Goal: Use online tool/utility: Utilize a website feature to perform a specific function

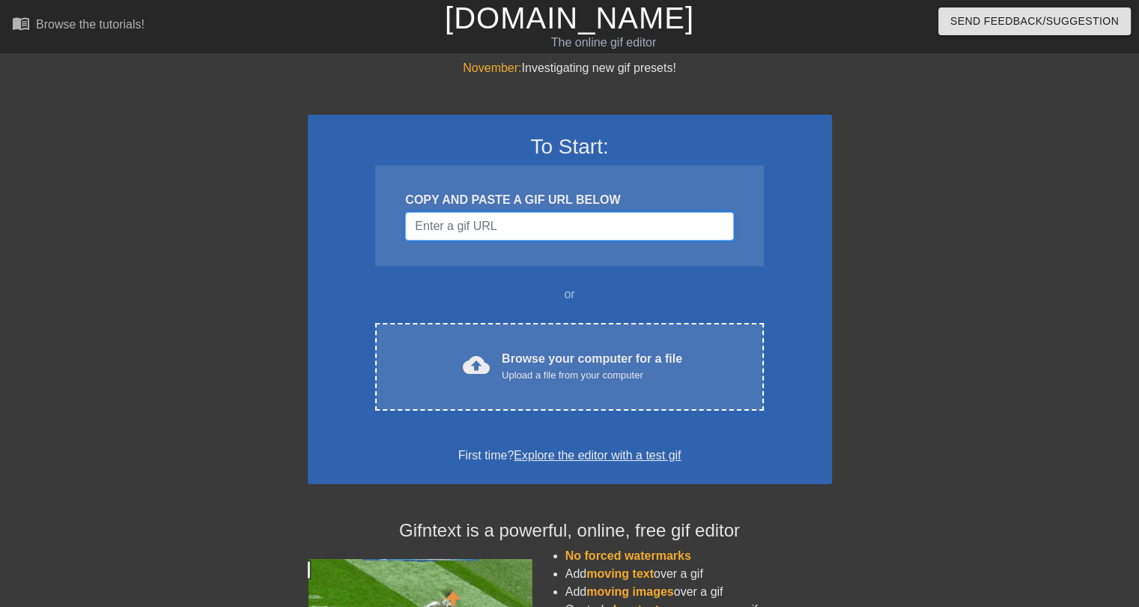
click at [563, 233] on input "Username" at bounding box center [569, 226] width 328 height 28
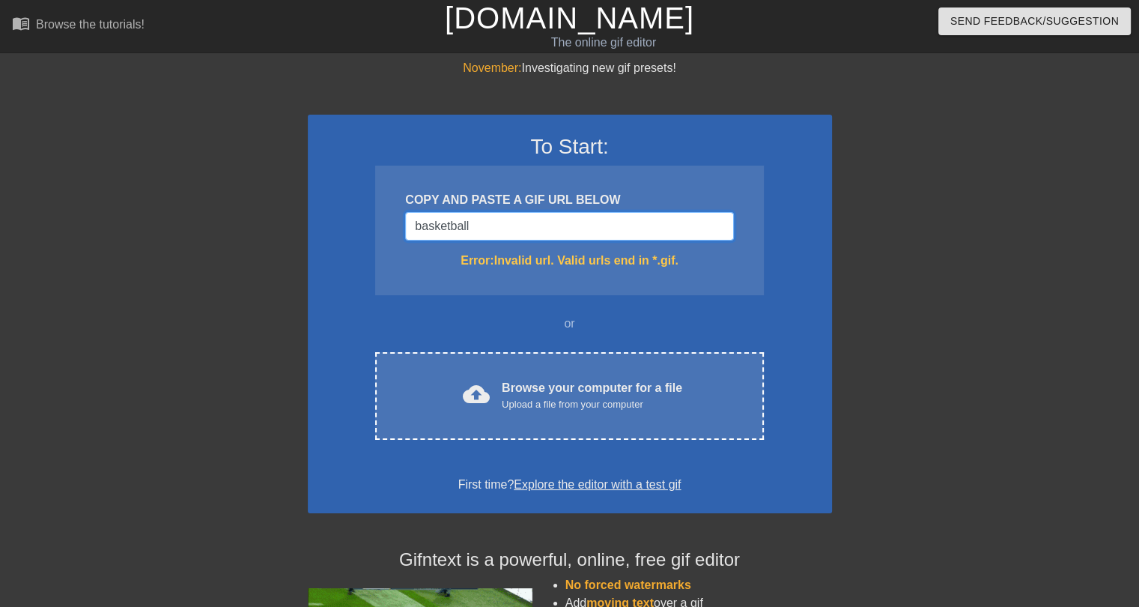
type input "basketball"
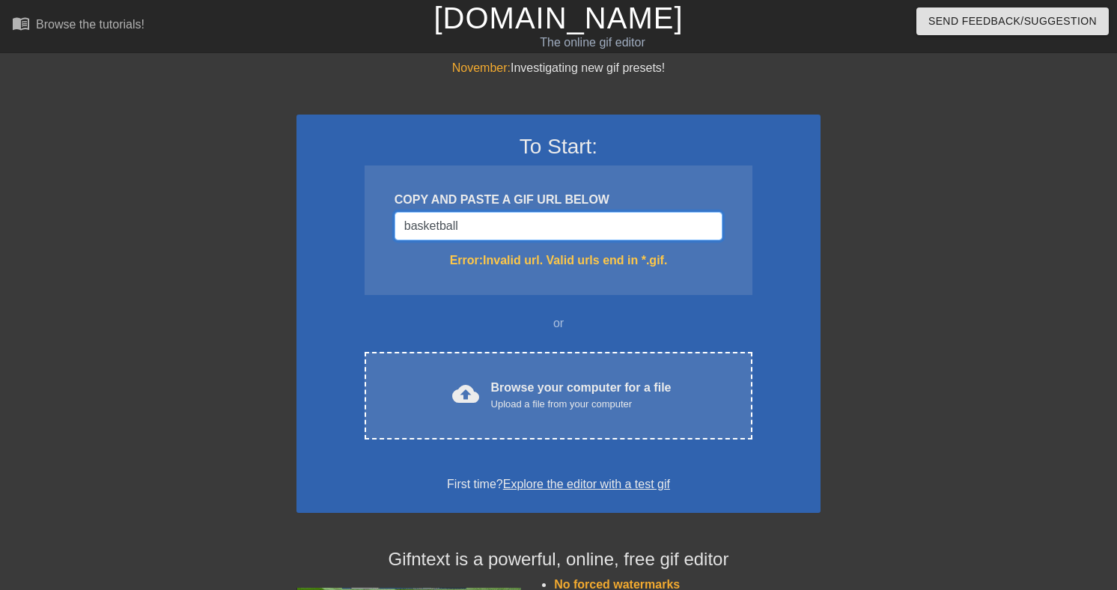
drag, startPoint x: 499, startPoint y: 234, endPoint x: 376, endPoint y: 229, distance: 122.9
click at [376, 229] on div "COPY AND PASTE A GIF URL BELOW basketball Error: Invalid url. Valid urls end in…" at bounding box center [559, 230] width 388 height 130
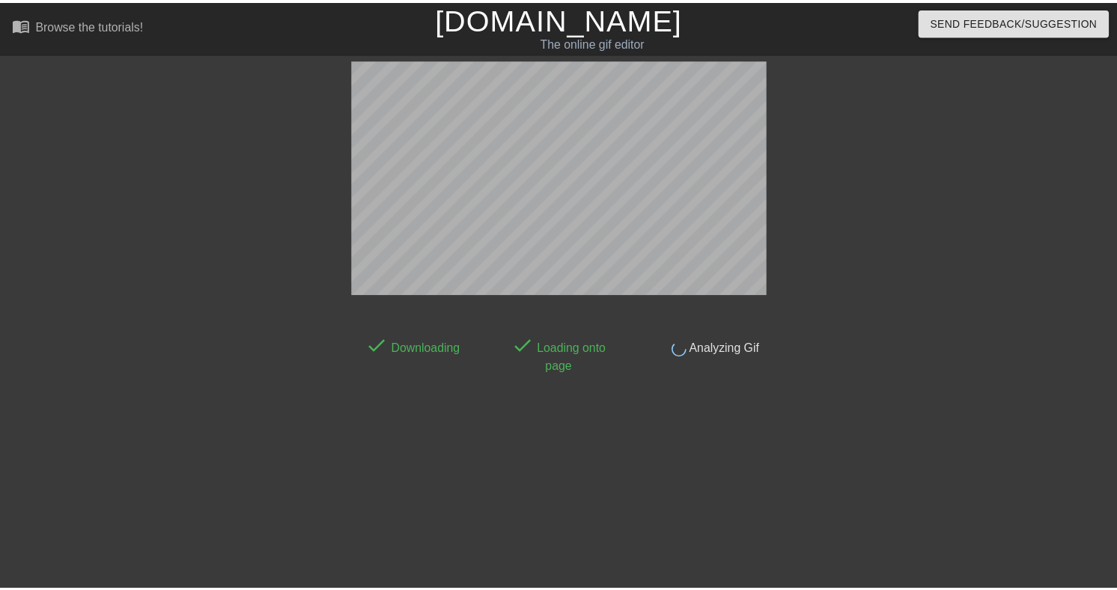
scroll to position [37, 0]
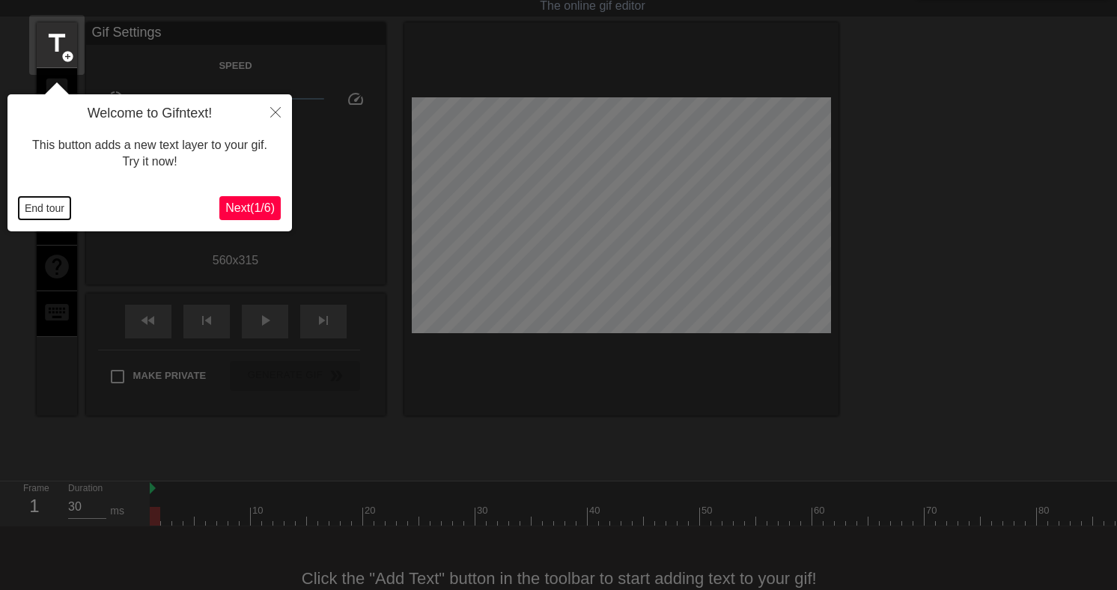
click at [56, 209] on button "End tour" at bounding box center [45, 208] width 52 height 22
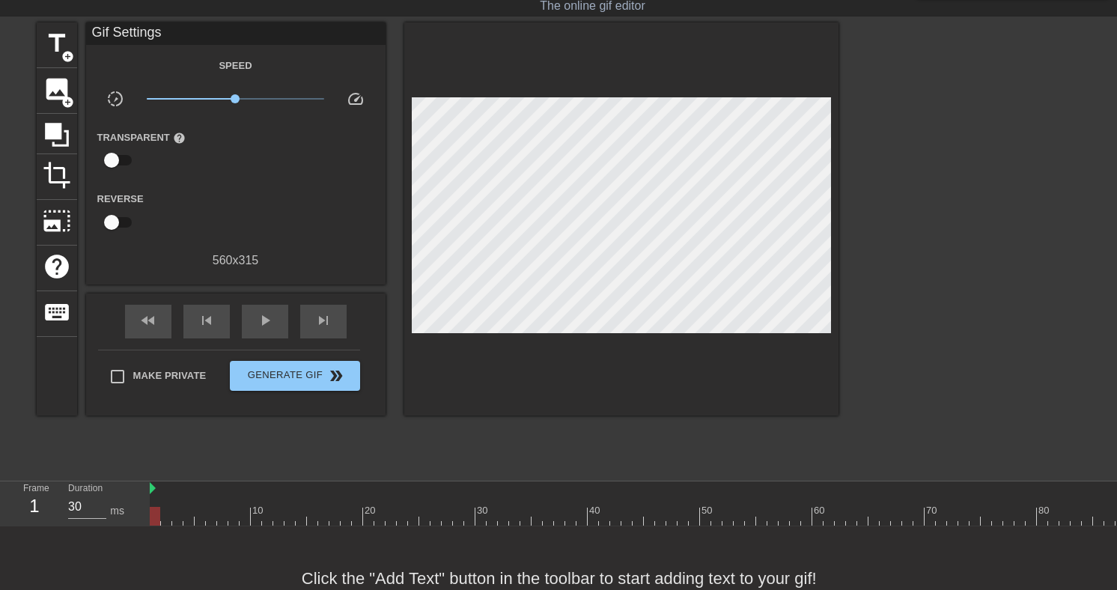
click at [137, 36] on div "Gif Settings" at bounding box center [236, 33] width 300 height 22
drag, startPoint x: 49, startPoint y: 55, endPoint x: 75, endPoint y: 58, distance: 26.4
click at [49, 55] on span "title" at bounding box center [57, 43] width 28 height 28
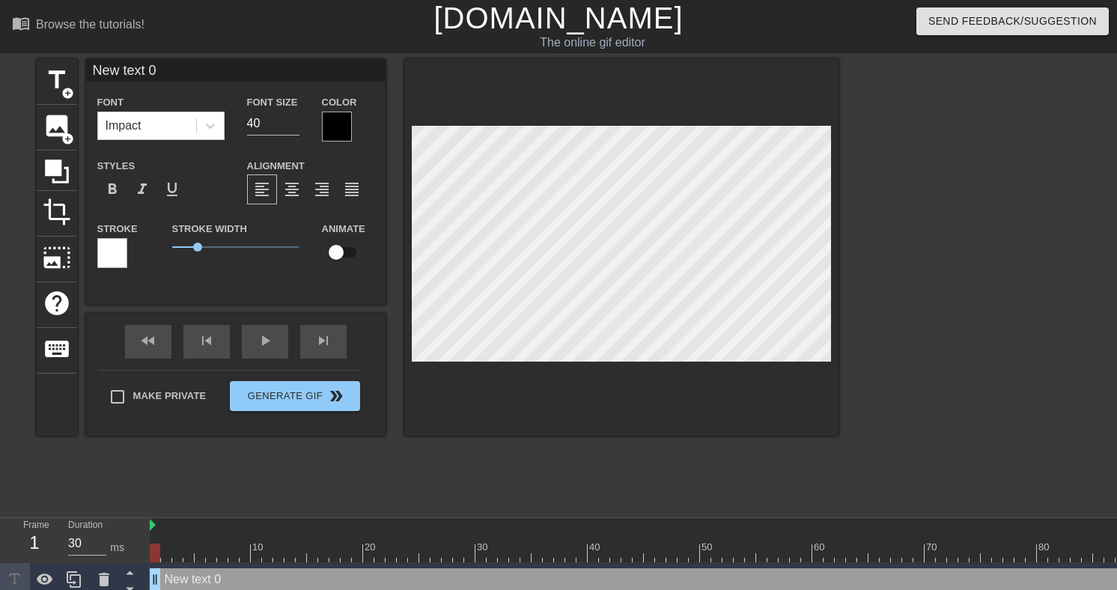
scroll to position [2, 4]
type input "B"
type textarea "B"
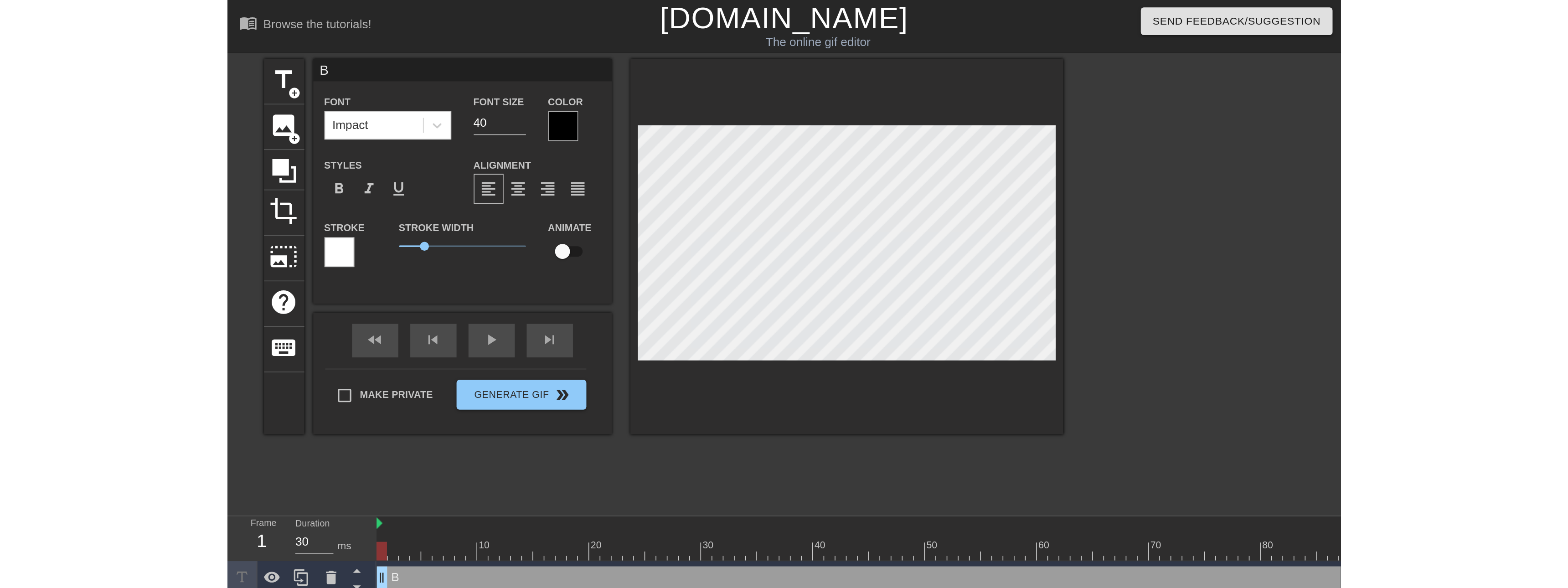
scroll to position [1, 1]
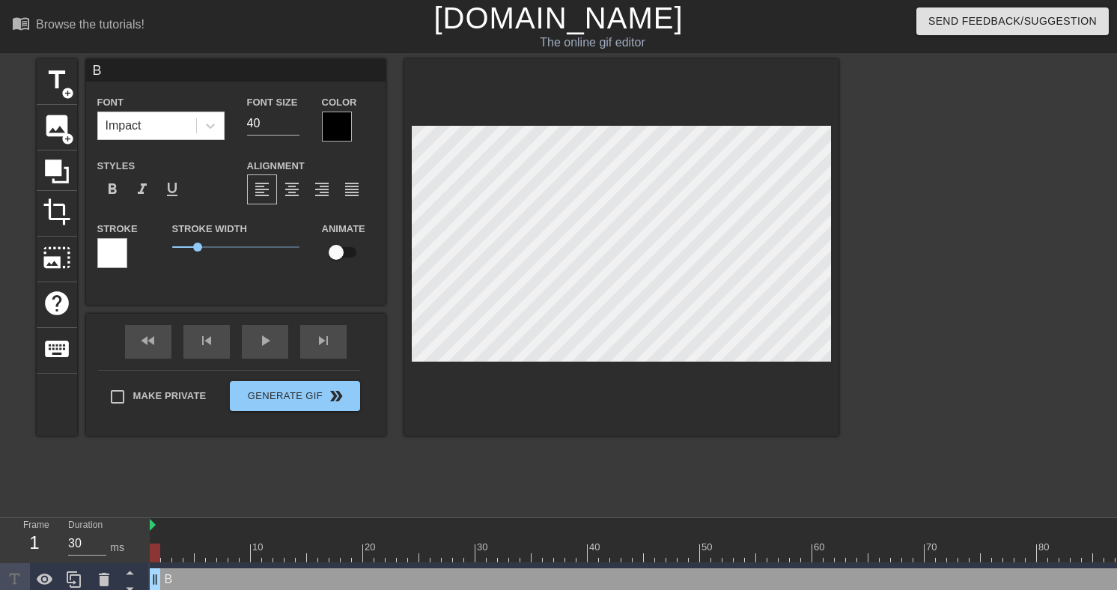
type input "BL"
type textarea "BL"
type input "BLA"
type textarea "BLA"
type input "BLAK"
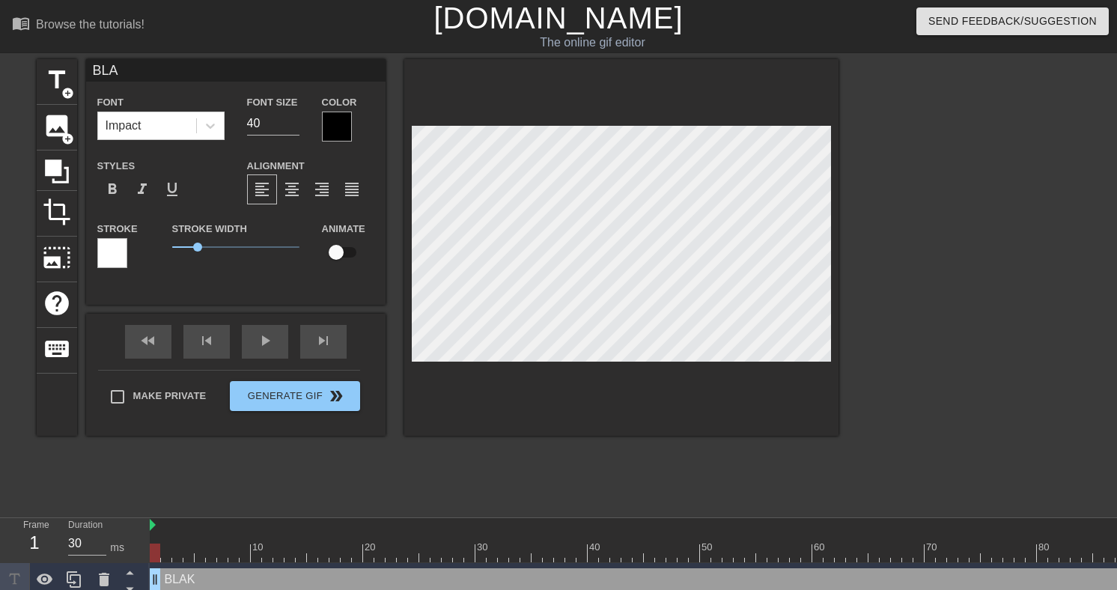
type textarea "BLAK"
type input "[PERSON_NAME]"
type textarea "[PERSON_NAME]"
click at [568, 404] on div at bounding box center [621, 247] width 434 height 377
click at [345, 251] on input "checkbox" at bounding box center [336, 252] width 85 height 28
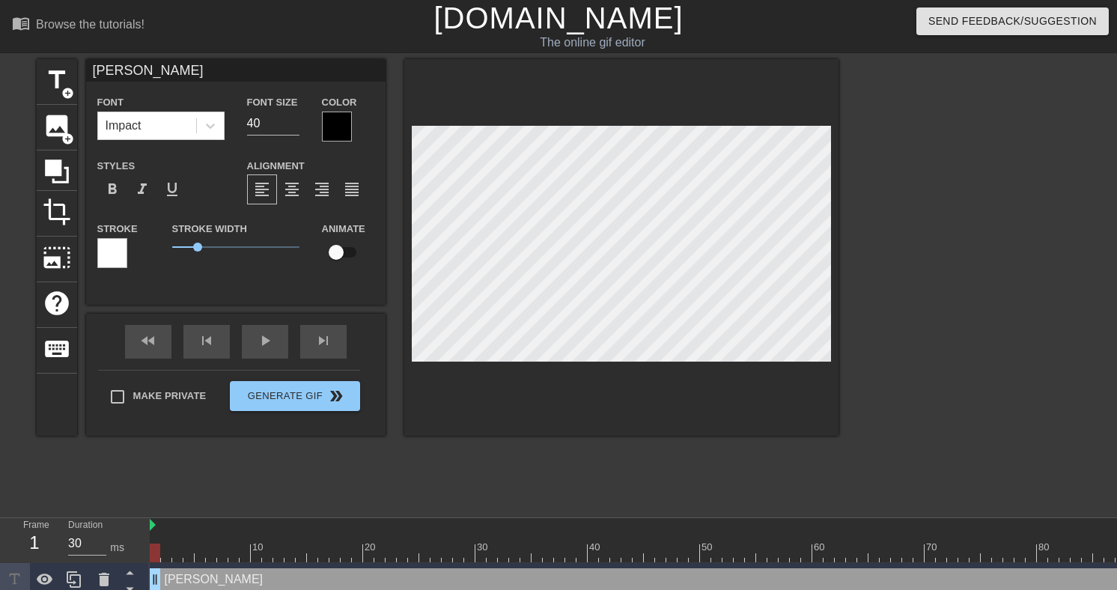
checkbox input "true"
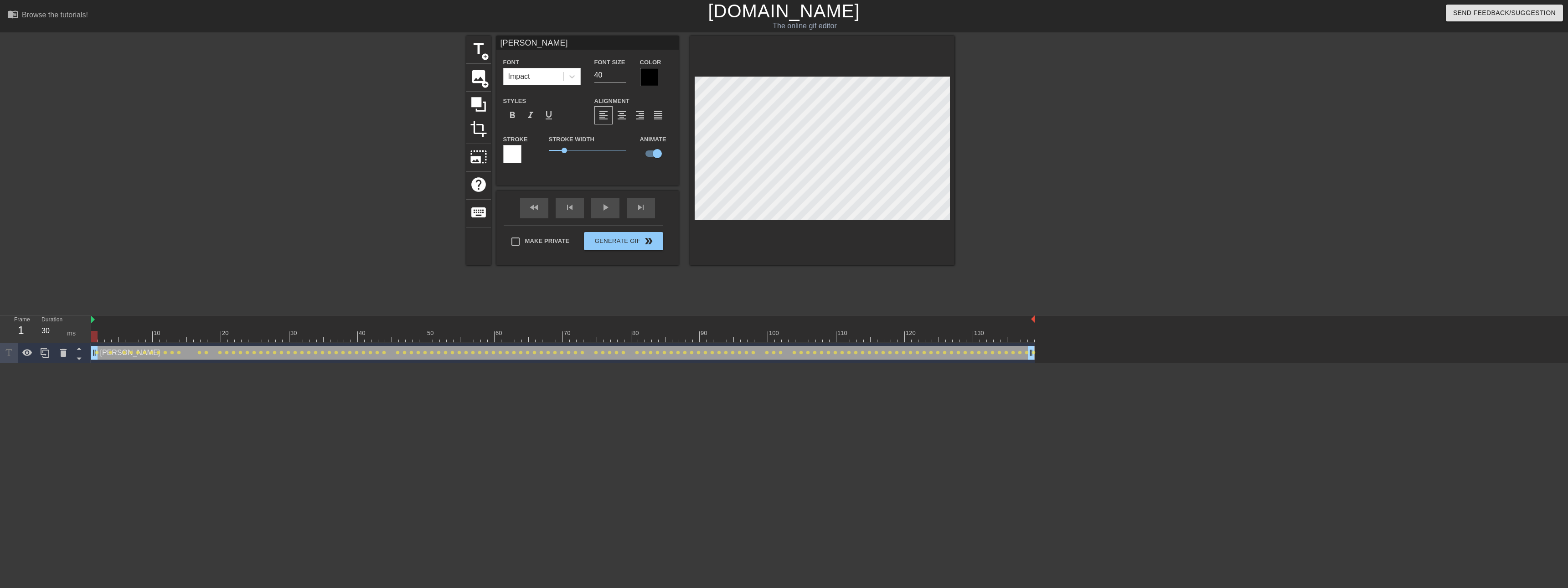
click at [693, 262] on div at bounding box center [822, 150] width 264 height 229
click at [614, 208] on div "play_arrow" at bounding box center [605, 208] width 28 height 21
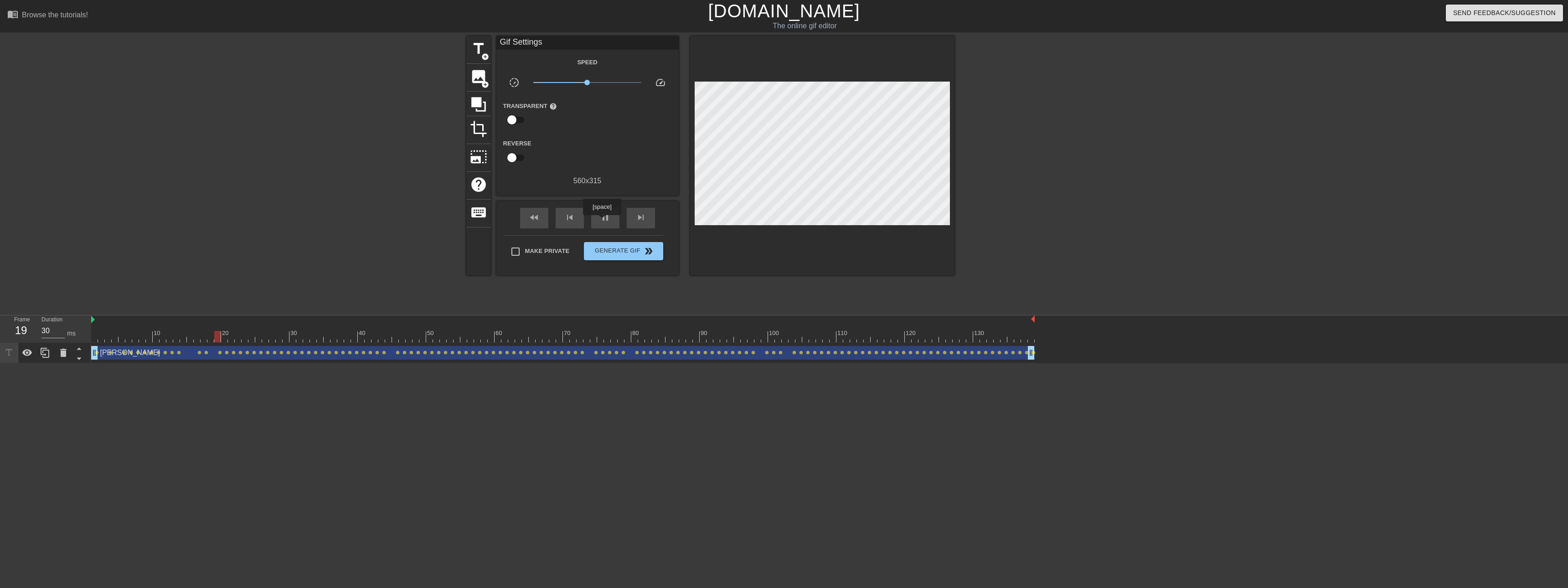
click at [601, 221] on span "pause" at bounding box center [605, 217] width 11 height 11
click at [97, 335] on div at bounding box center [563, 337] width 943 height 12
click at [475, 54] on span "title" at bounding box center [478, 49] width 17 height 17
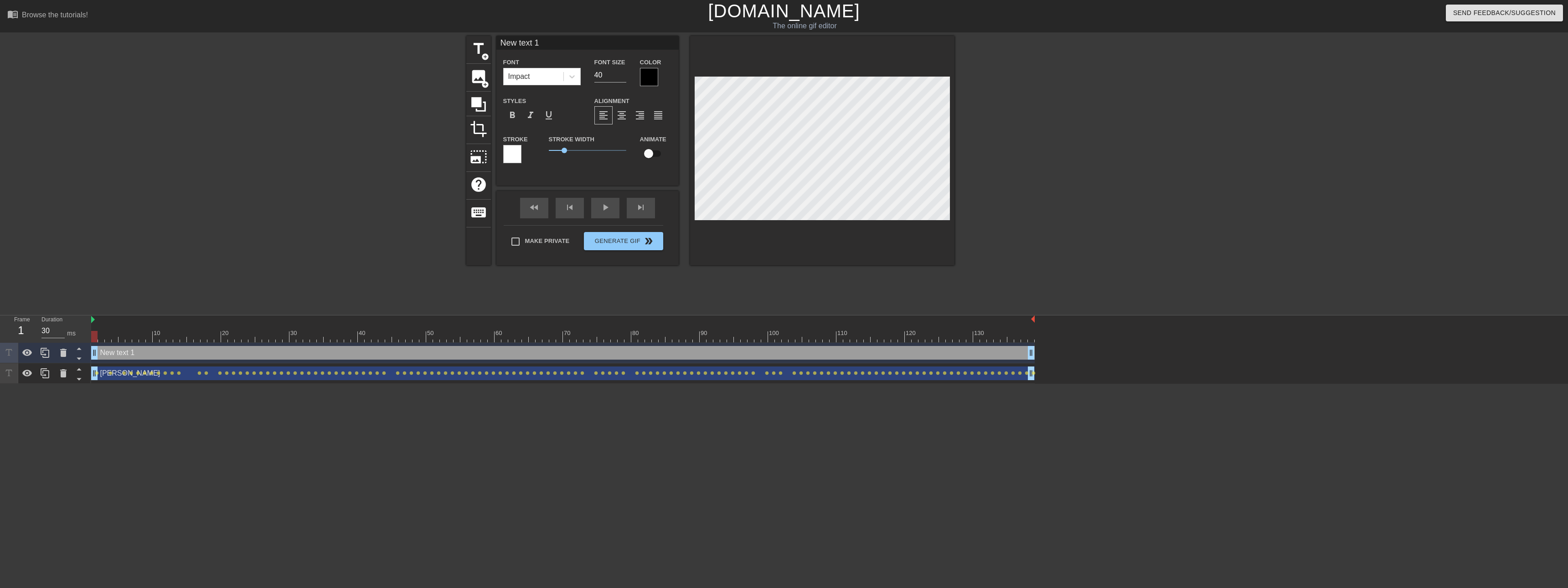
click at [554, 42] on input "New text 1" at bounding box center [587, 43] width 183 height 13
type input "b"
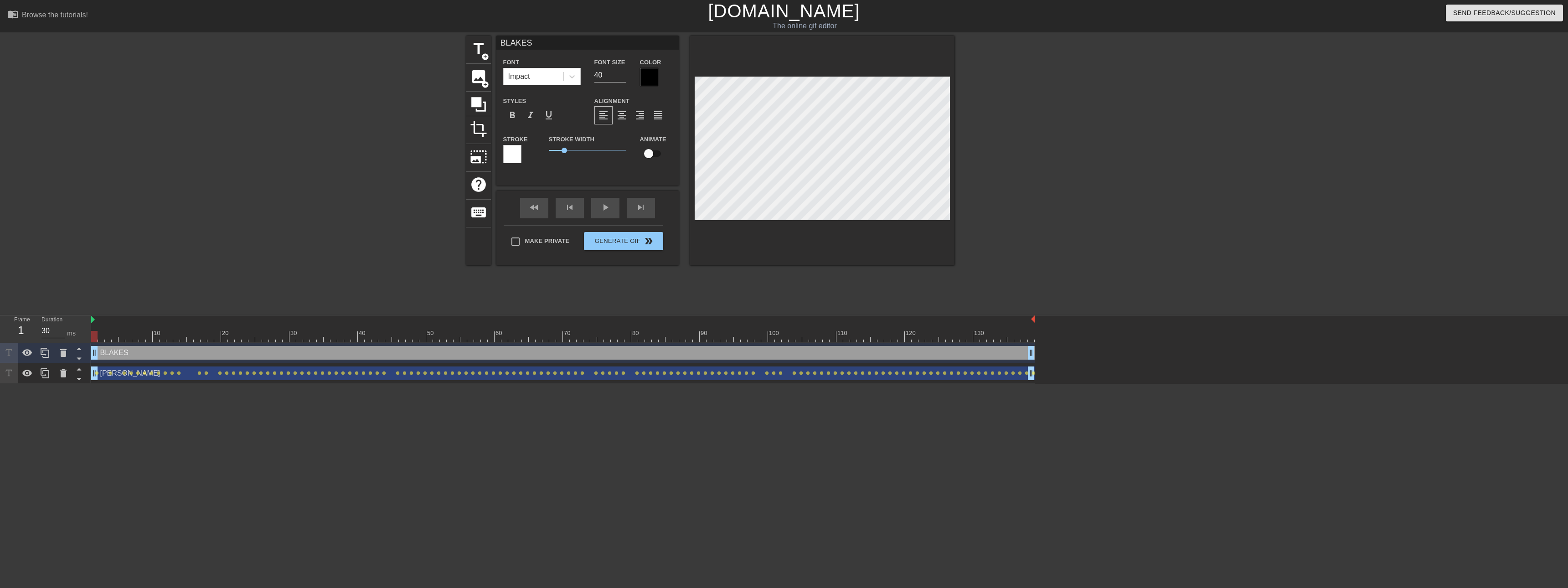
type input "BLAKES"
type textarea "BLAKES"
type input "BLAKESM"
type textarea "BLAKES M"
type input "BLAKESMO"
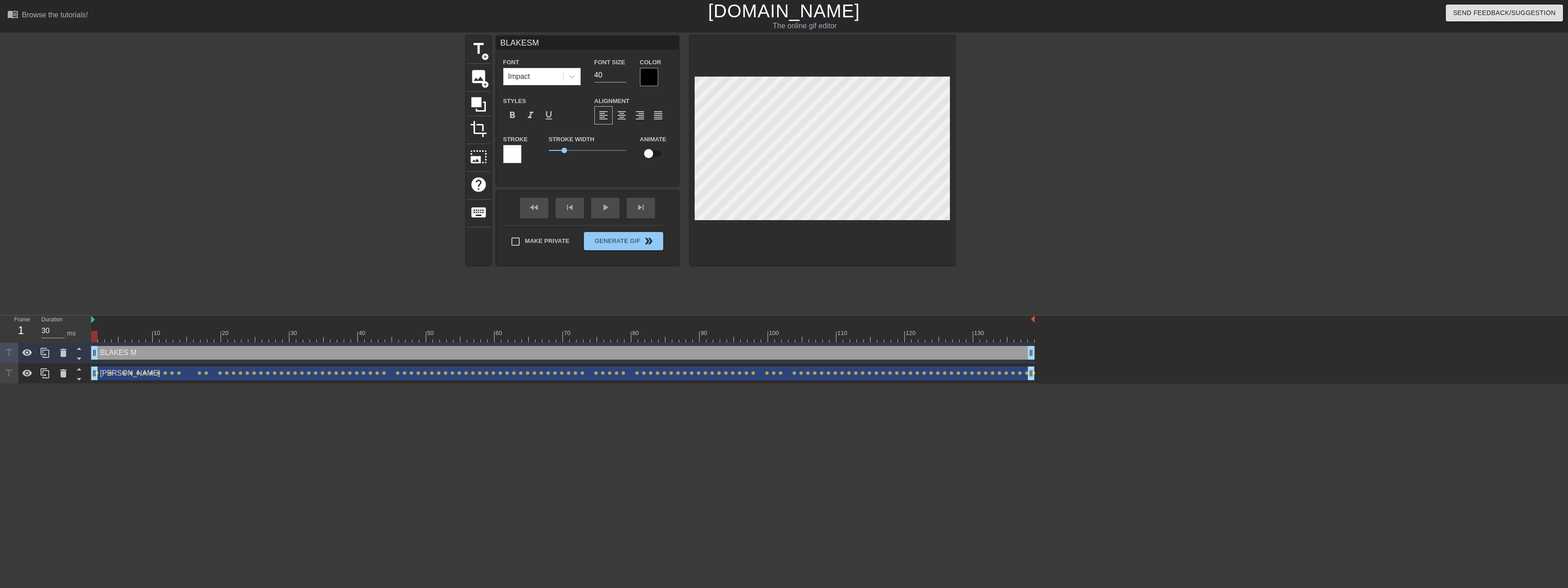
type textarea "BLAKES MO"
type input "BLAKESMOM"
type textarea "BLAKES MOM"
click at [620, 117] on span "format_align_center" at bounding box center [621, 115] width 11 height 11
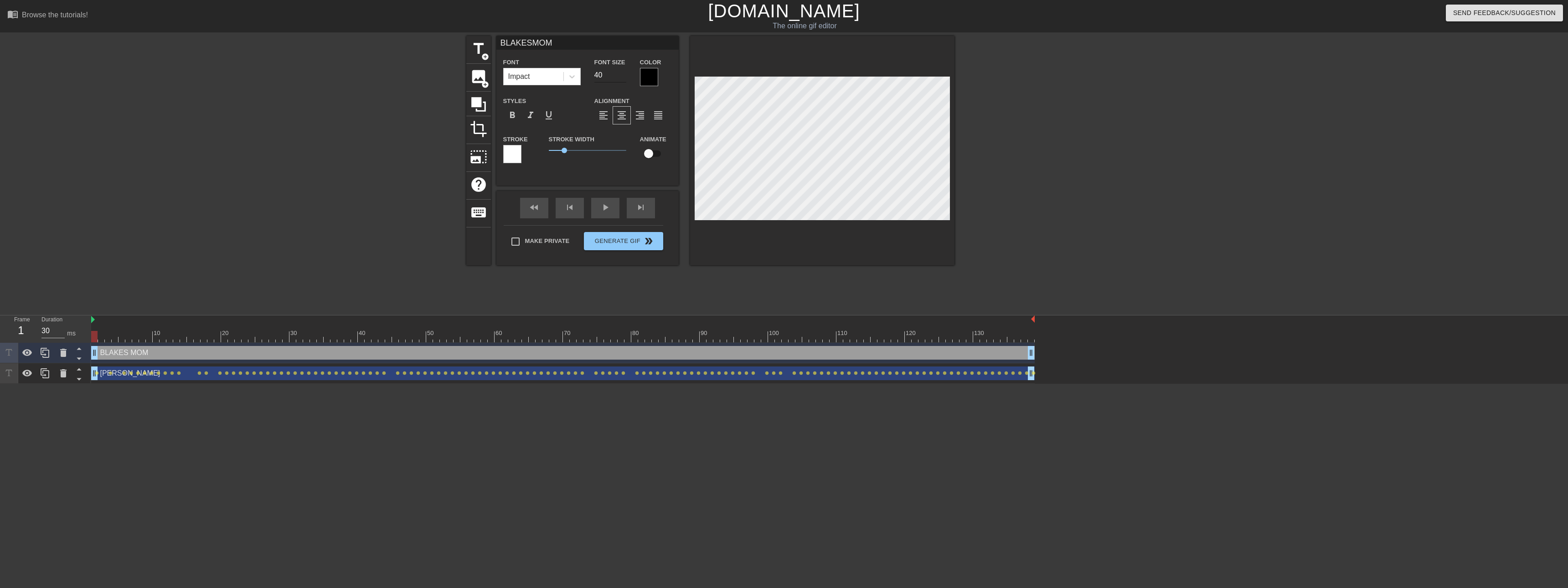
type input "BLAKESMOM"
type input "39"
click at [621, 79] on input "39" at bounding box center [610, 75] width 32 height 15
type input "BLAKESMOM"
type input "38"
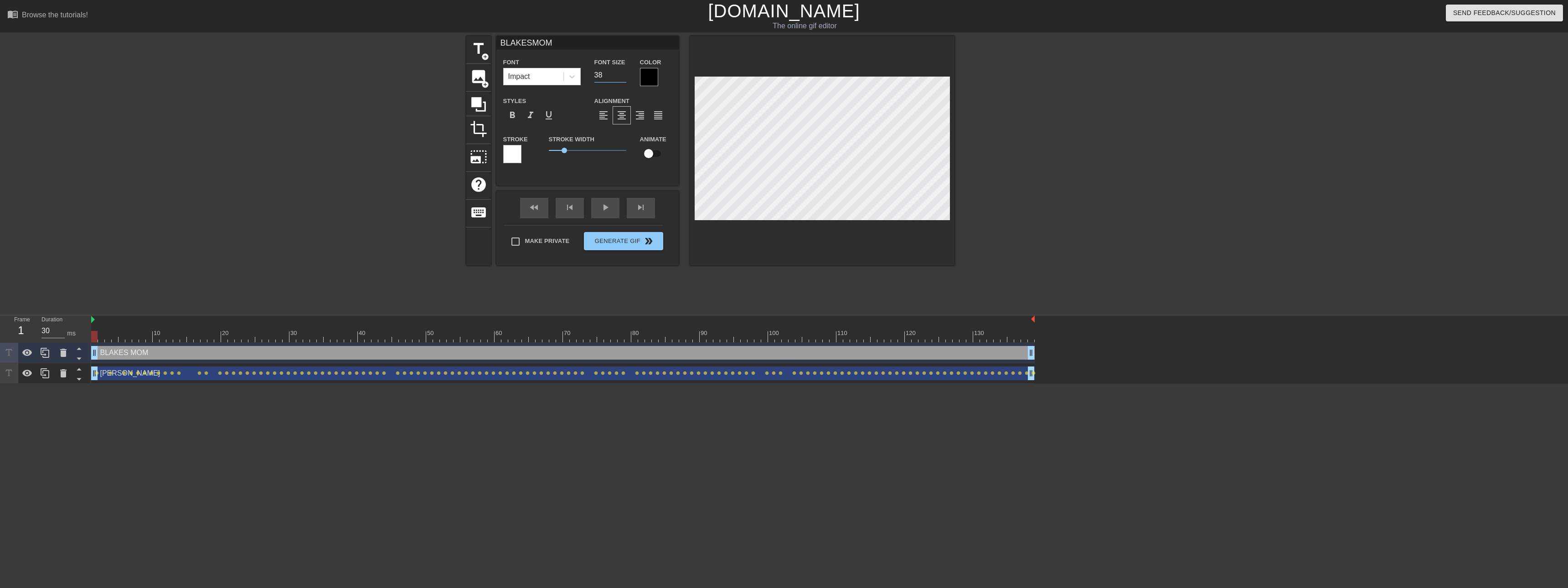
click at [621, 79] on input "38" at bounding box center [610, 75] width 32 height 15
type input "BLAKESMOM"
type input "37"
click at [621, 79] on input "37" at bounding box center [610, 75] width 32 height 15
type input "BLAKESMOM"
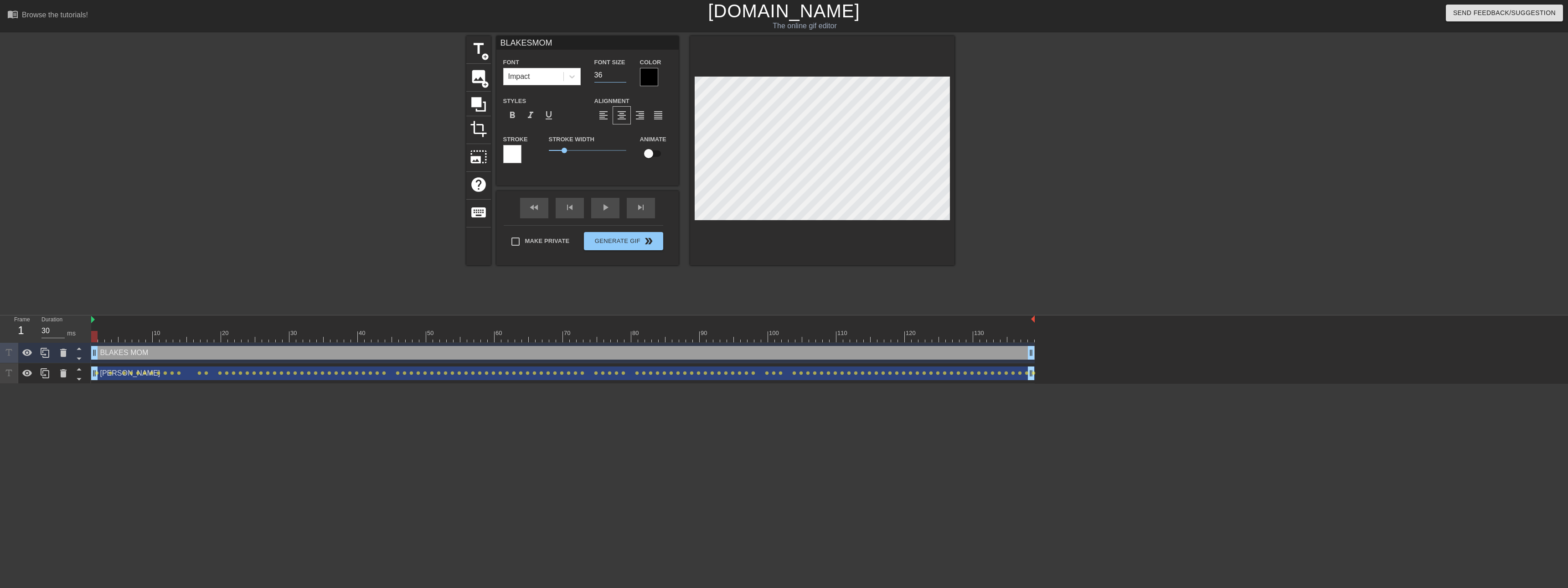
type input "36"
click at [621, 79] on input "36" at bounding box center [610, 75] width 32 height 15
type input "BLAKESMOM"
type input "35"
click at [621, 79] on input "35" at bounding box center [610, 75] width 32 height 15
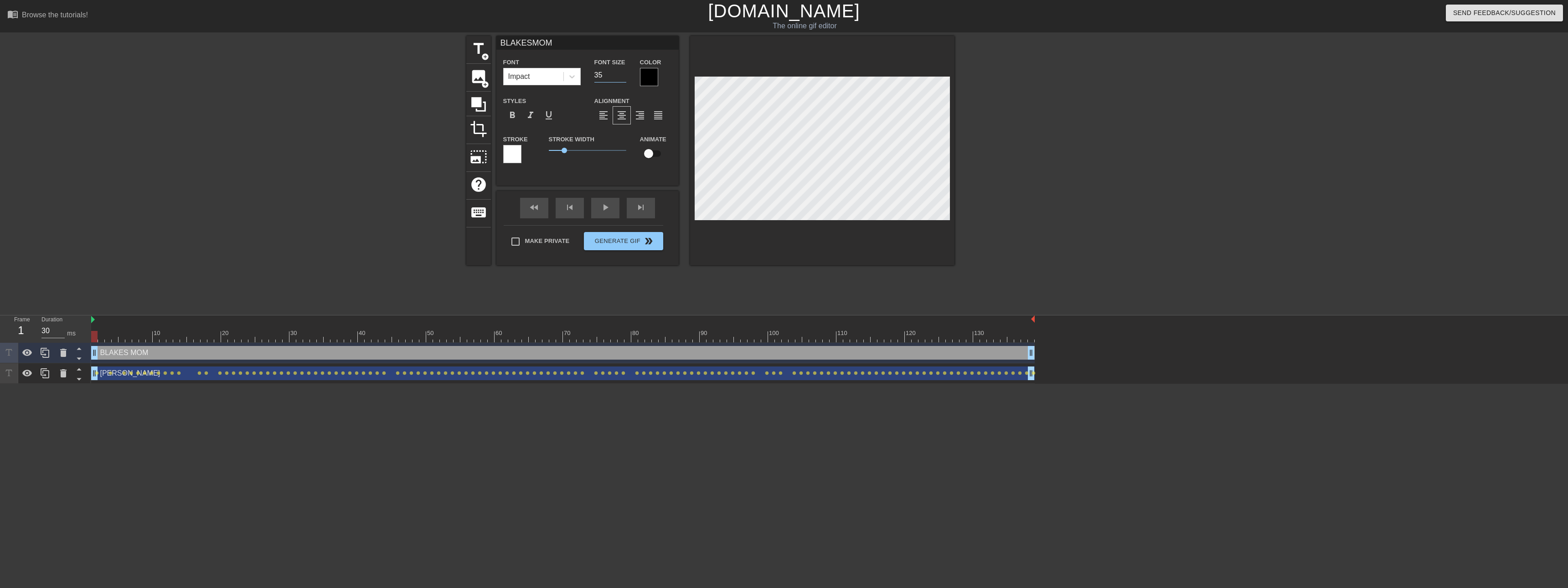
type input "BLAKESMOM"
type input "34"
click at [621, 77] on input "34" at bounding box center [610, 75] width 32 height 15
type input "BLAKESMOM"
type input "33"
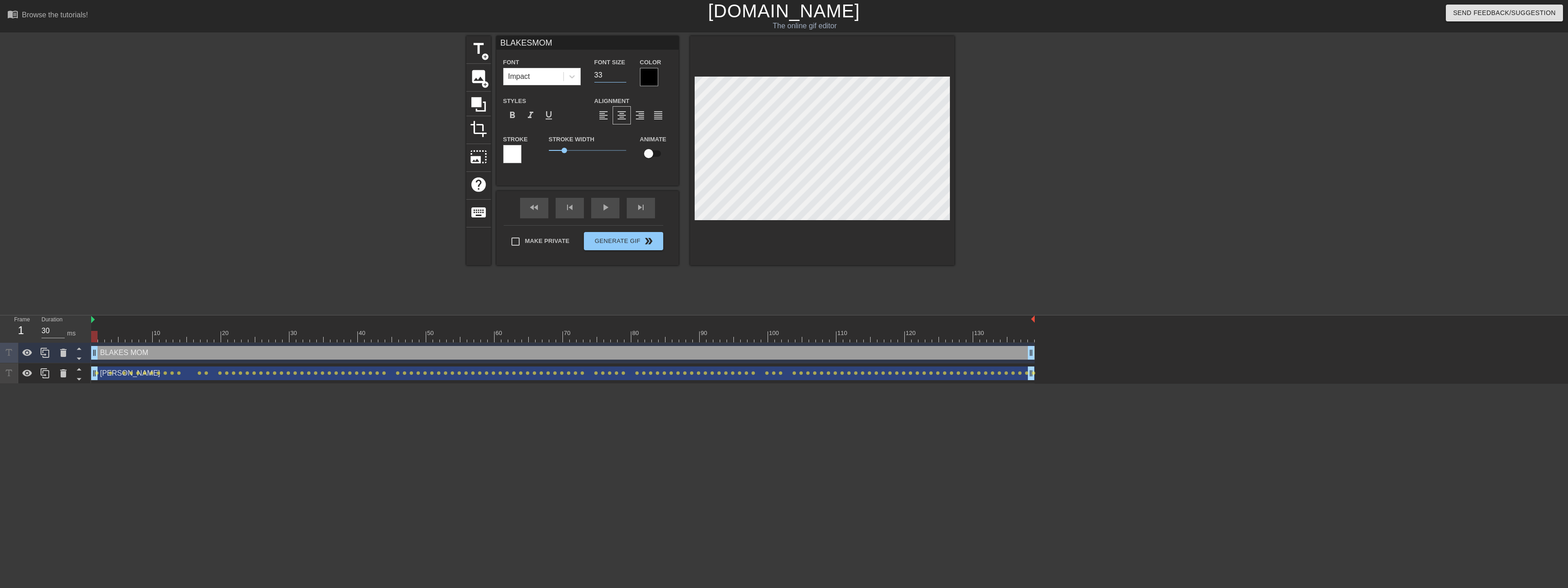
click at [621, 77] on input "33" at bounding box center [610, 75] width 32 height 15
click at [693, 179] on div "title add_circle image add_circle crop photo_size_select_large help keyboard BL…" at bounding box center [784, 172] width 1568 height 273
click at [654, 157] on input "checkbox" at bounding box center [648, 153] width 52 height 17
checkbox input "true"
type input "BLAKESMOM"
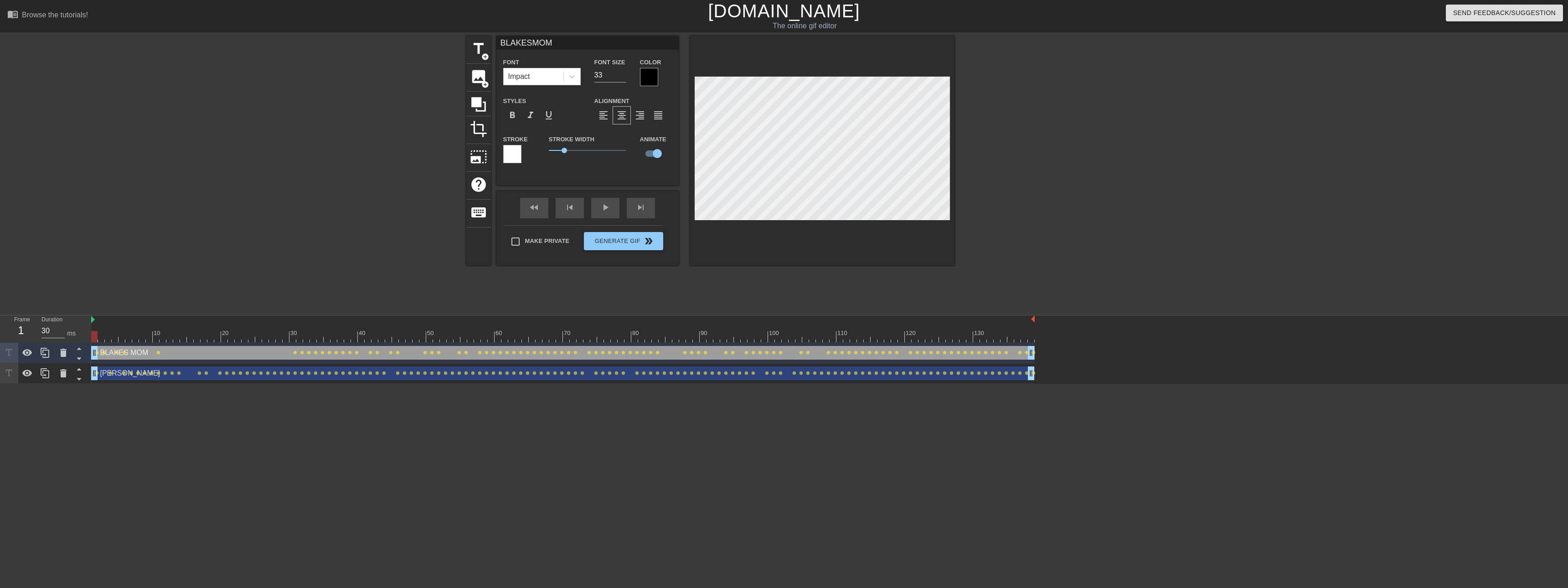
click at [693, 284] on div "title add_circle image add_circle crop photo_size_select_large help keyboard BL…" at bounding box center [710, 172] width 488 height 273
click at [604, 209] on div "play_arrow" at bounding box center [605, 208] width 28 height 21
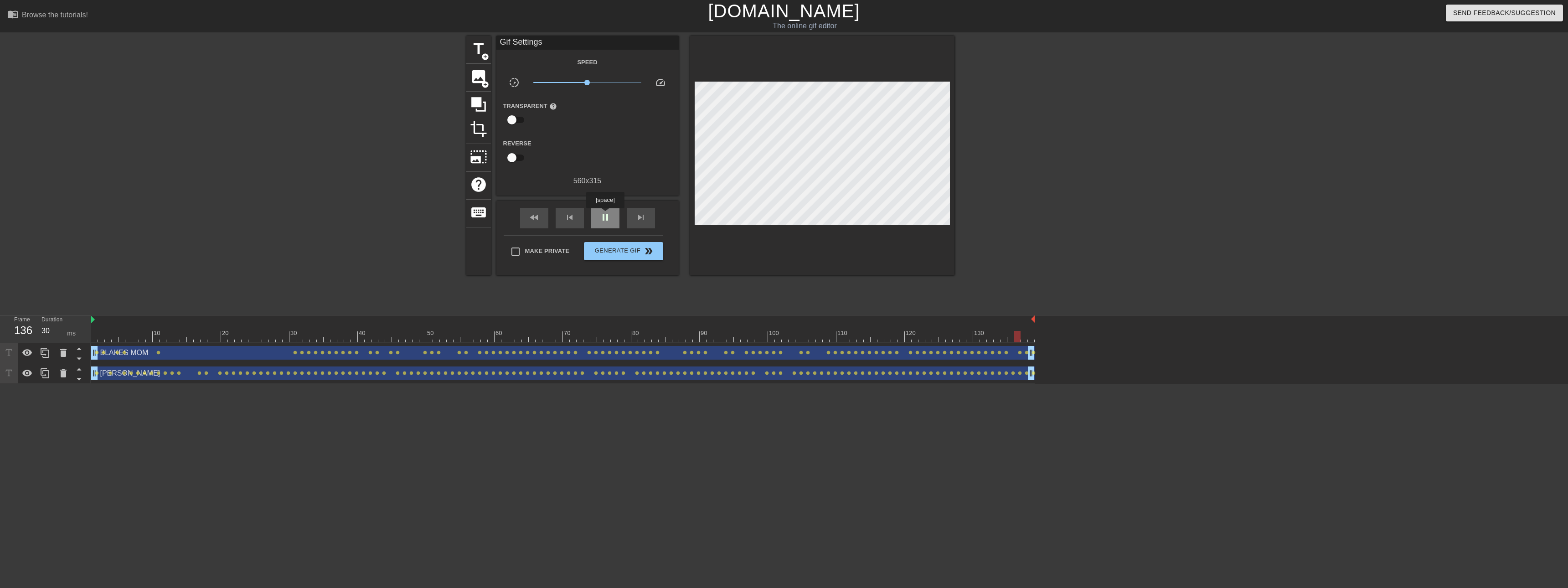
click at [605, 215] on span "pause" at bounding box center [605, 217] width 11 height 11
click at [479, 48] on span "title" at bounding box center [478, 49] width 17 height 17
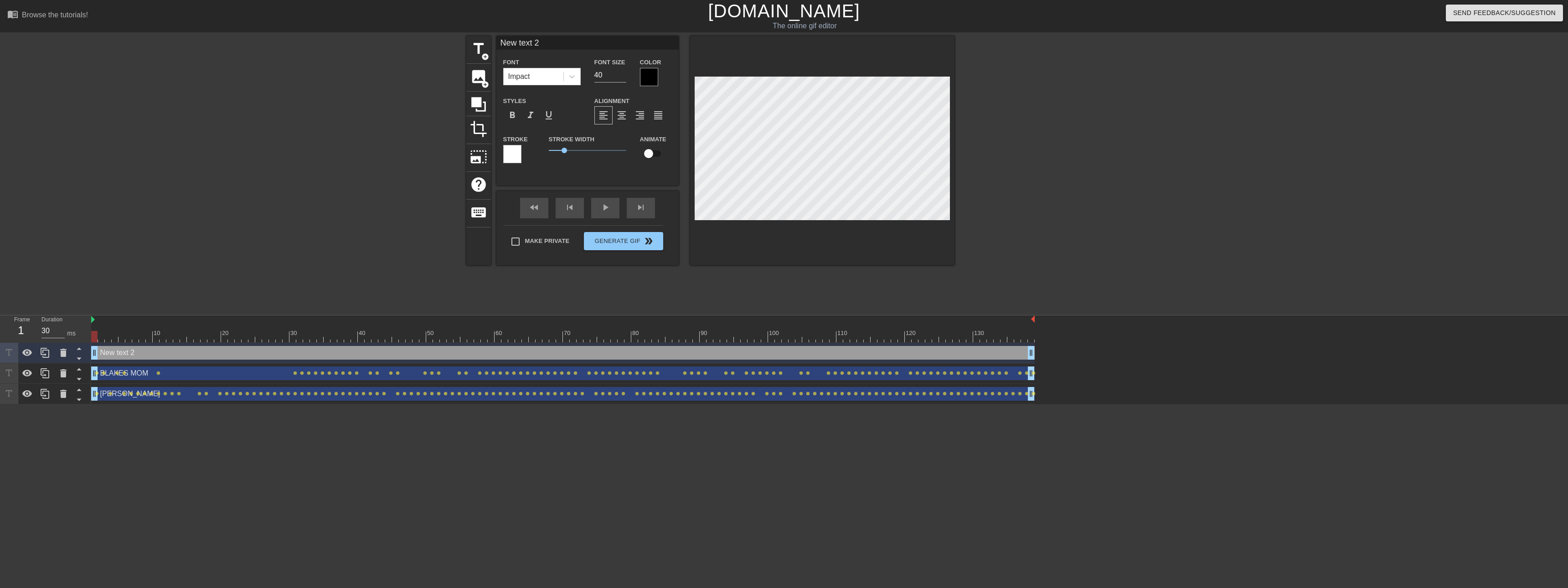
click at [492, 44] on div "title add_circle image add_circle crop photo_size_select_large help keyboard Ne…" at bounding box center [710, 150] width 488 height 229
type input "$"
click at [653, 74] on div at bounding box center [649, 77] width 18 height 18
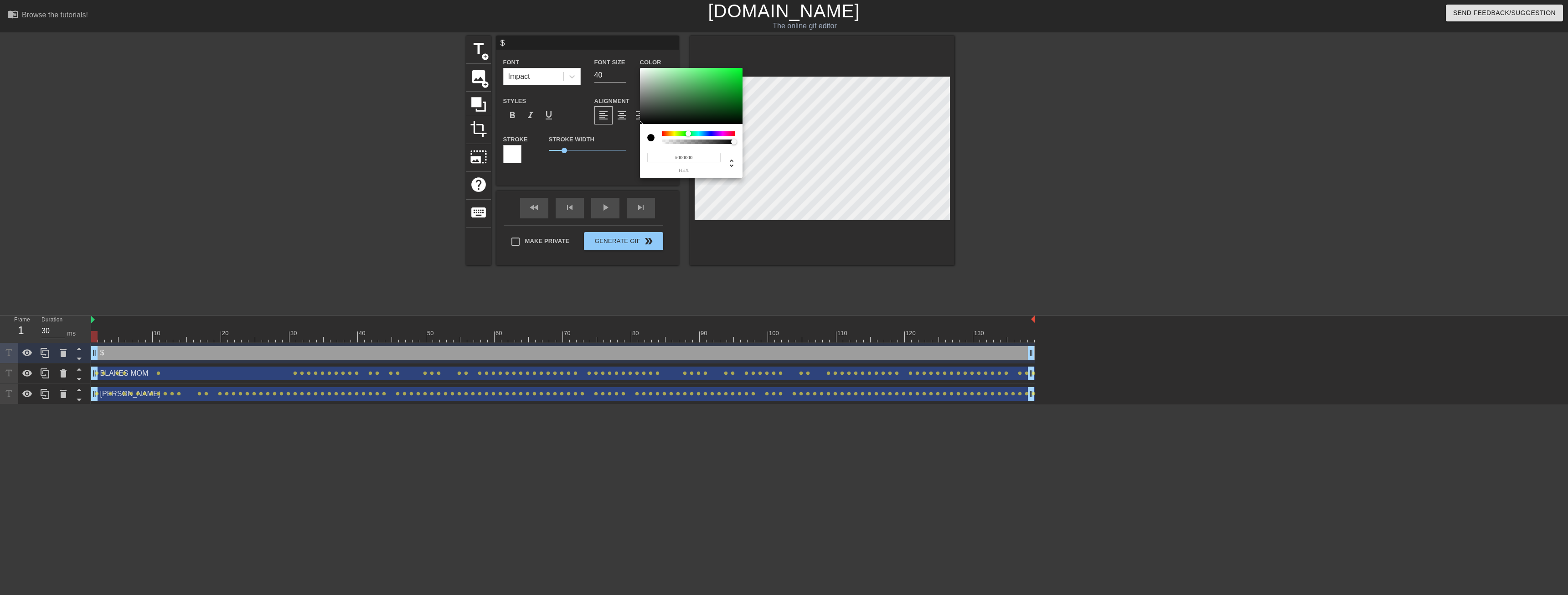
drag, startPoint x: 685, startPoint y: 135, endPoint x: 690, endPoint y: 133, distance: 5.4
click at [690, 134] on div at bounding box center [698, 133] width 74 height 4
type input "#40BA63"
drag, startPoint x: 738, startPoint y: 72, endPoint x: 707, endPoint y: 83, distance: 32.9
click at [693, 83] on div at bounding box center [691, 96] width 102 height 57
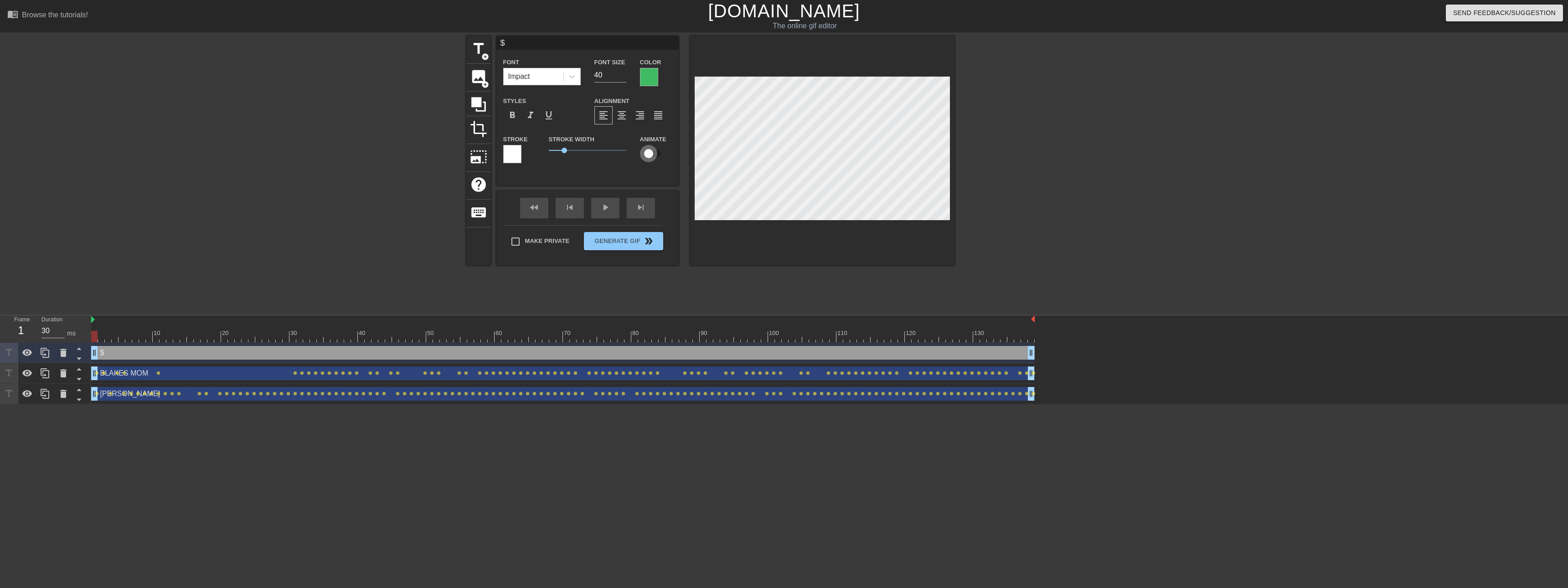
click at [654, 146] on input "checkbox" at bounding box center [648, 153] width 52 height 17
checkbox input "true"
click at [614, 212] on div "play_arrow" at bounding box center [605, 208] width 28 height 21
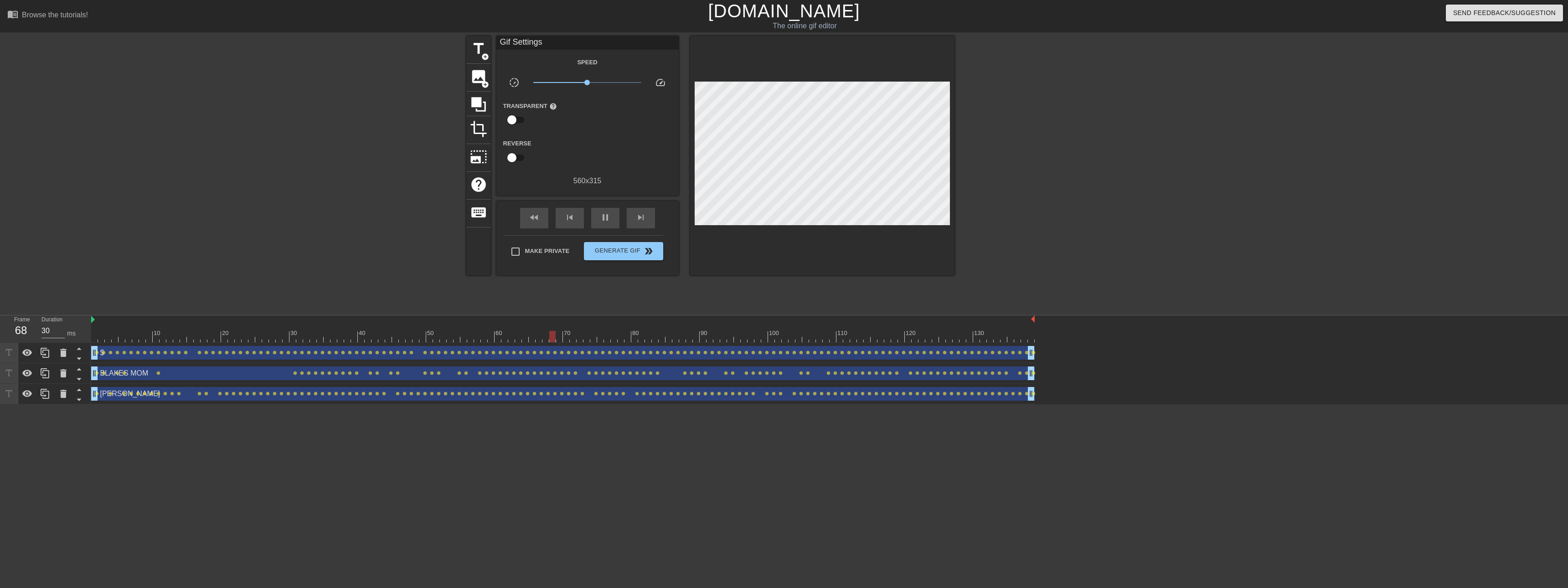
click at [96, 338] on div at bounding box center [563, 337] width 943 height 12
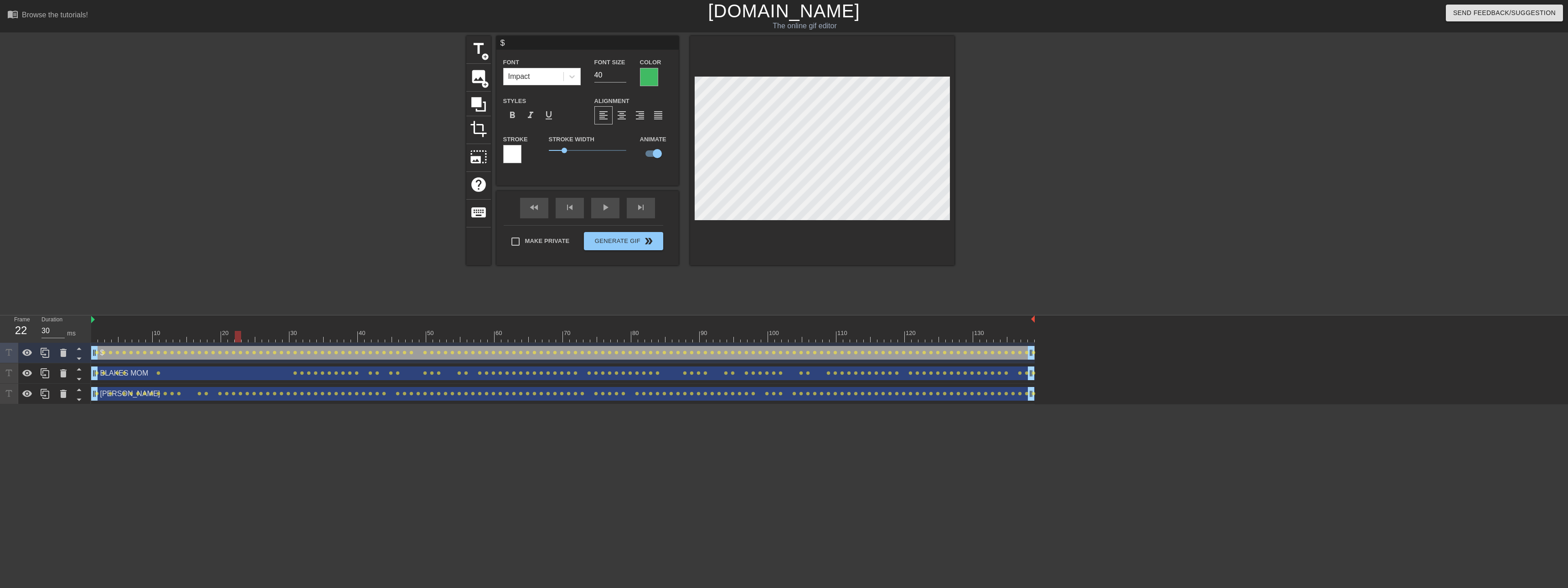
click at [94, 332] on div at bounding box center [563, 337] width 943 height 12
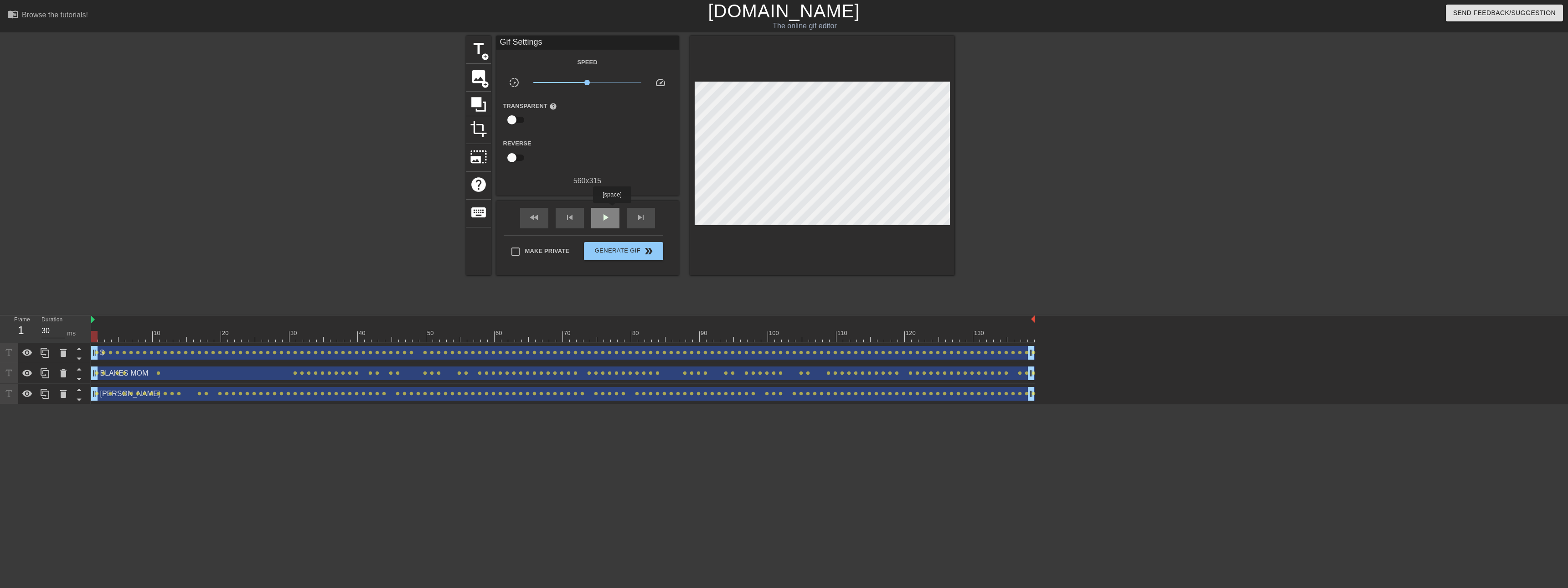
click at [612, 209] on div "play_arrow" at bounding box center [605, 218] width 28 height 21
click at [598, 213] on div "pause" at bounding box center [605, 218] width 28 height 21
click at [94, 334] on div at bounding box center [563, 337] width 943 height 12
click at [467, 369] on html "menu_book Browse the tutorials! [DOMAIN_NAME] The online gif editor Send Feedba…" at bounding box center [784, 202] width 1568 height 404
click at [472, 83] on span "image" at bounding box center [478, 77] width 17 height 17
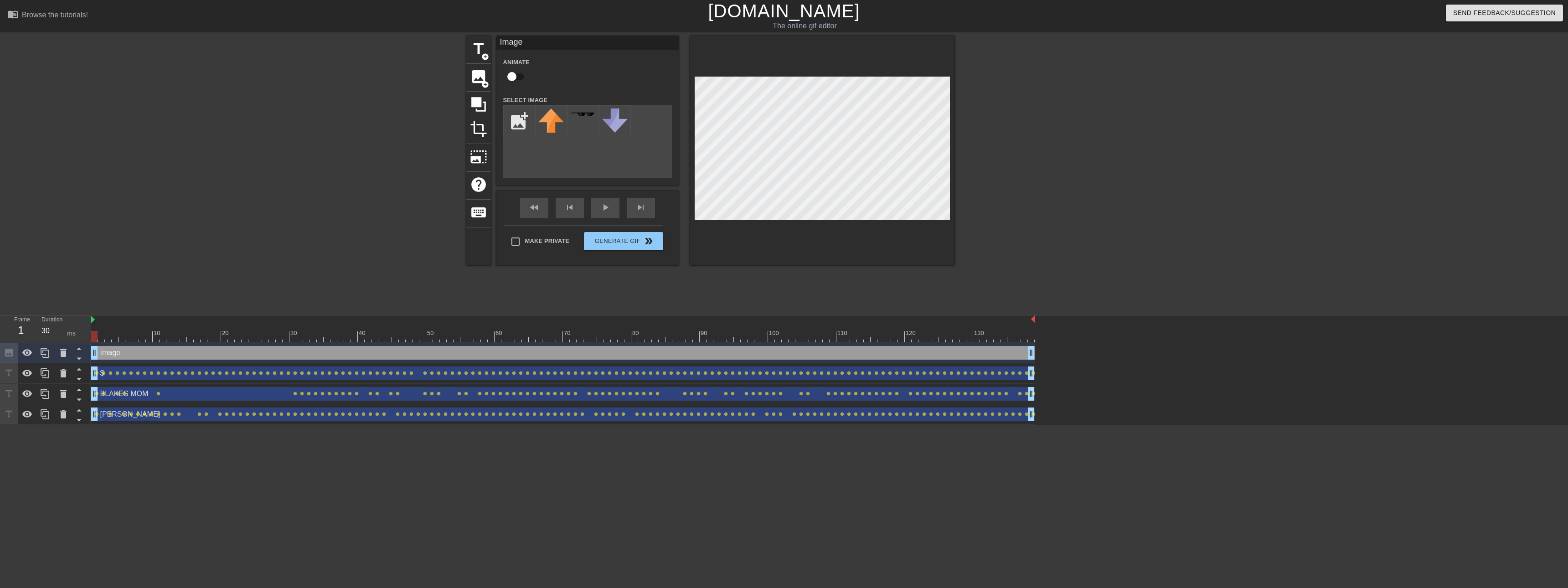
click at [541, 41] on div "Image" at bounding box center [587, 43] width 183 height 13
click at [512, 122] on input "file" at bounding box center [519, 121] width 31 height 31
type input "C:\fakepath\471-107813-otg_spongebob_bar_300x300-1.avif"
click at [547, 123] on img at bounding box center [551, 121] width 26 height 26
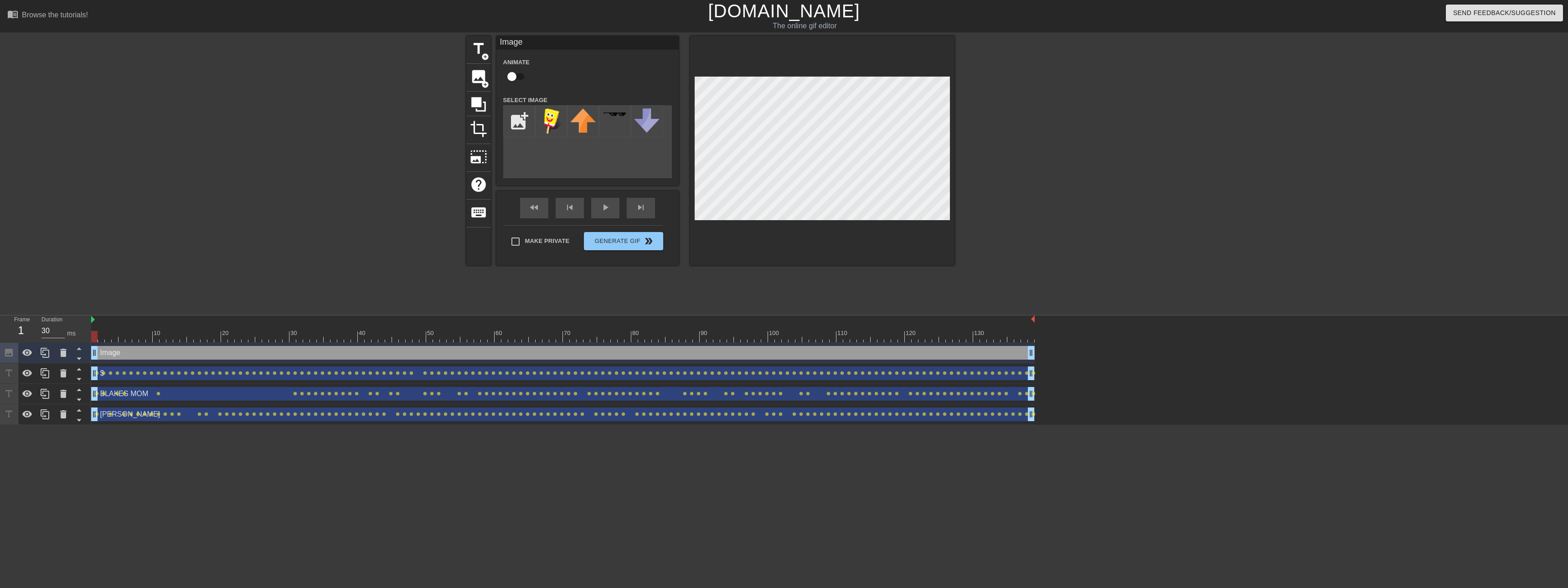
click at [693, 177] on div at bounding box center [1034, 172] width 137 height 273
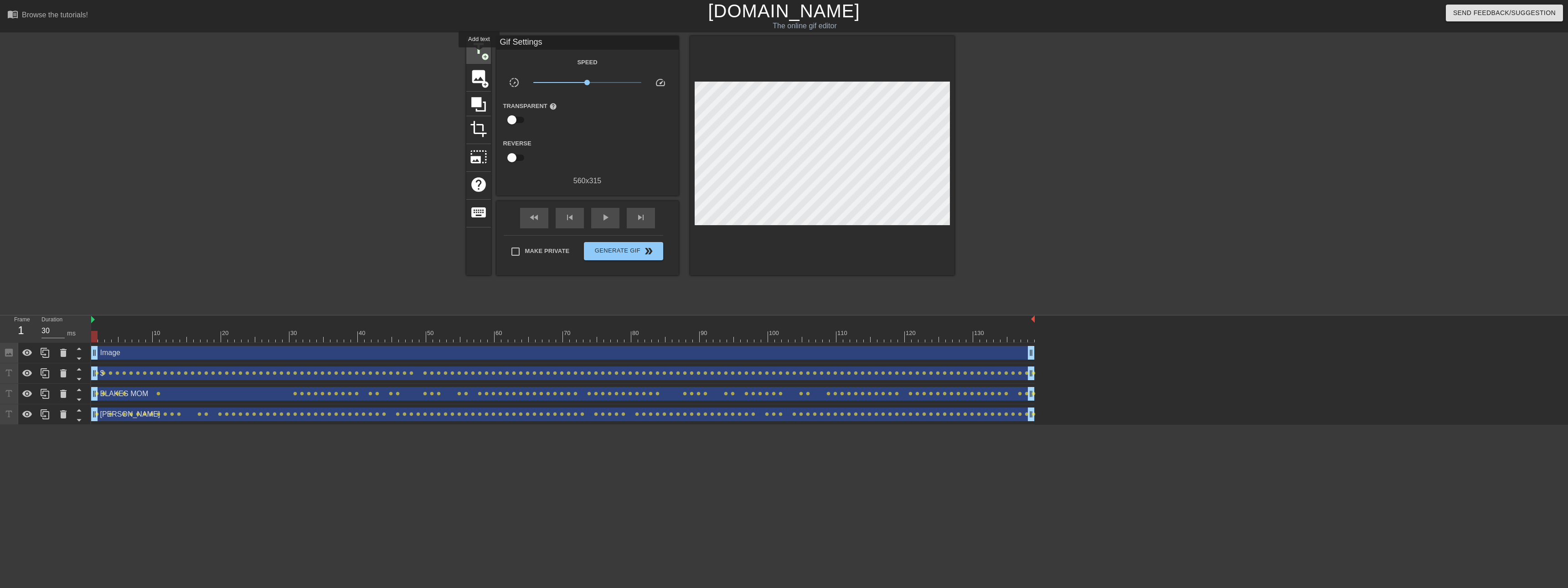
click at [479, 54] on span "title" at bounding box center [478, 49] width 17 height 17
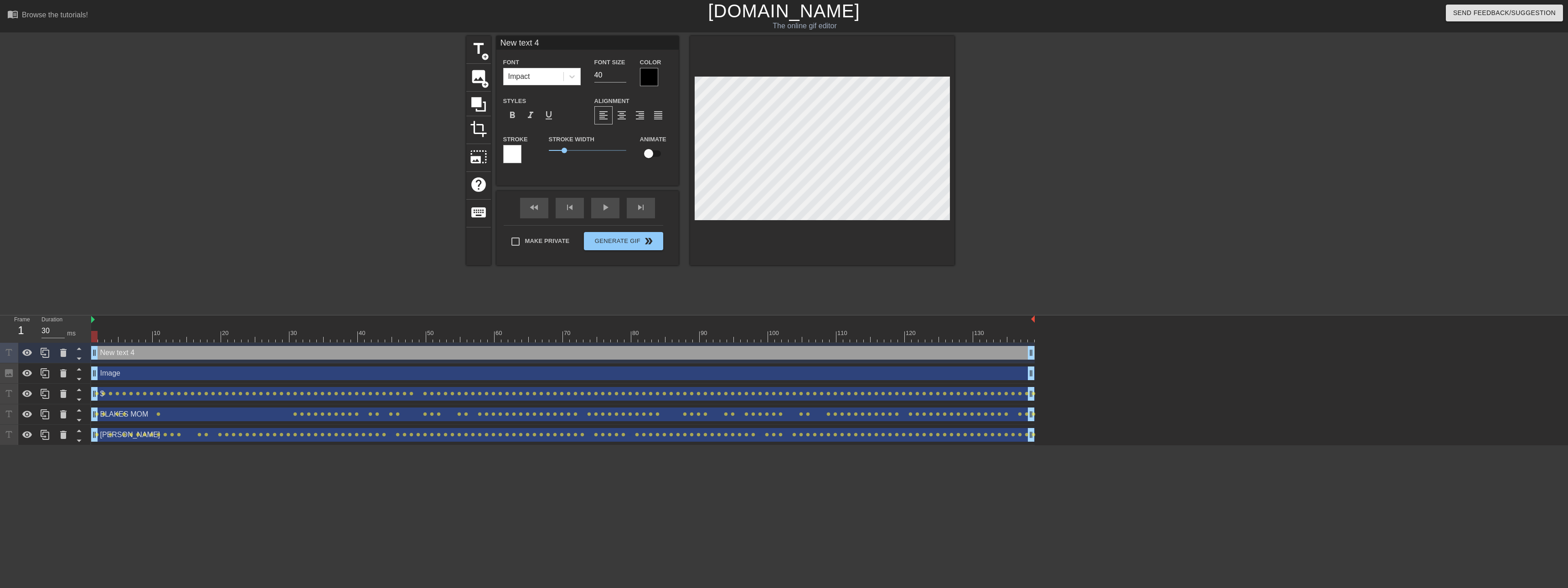
click at [131, 369] on div "Image drag_handle drag_handle" at bounding box center [563, 373] width 943 height 13
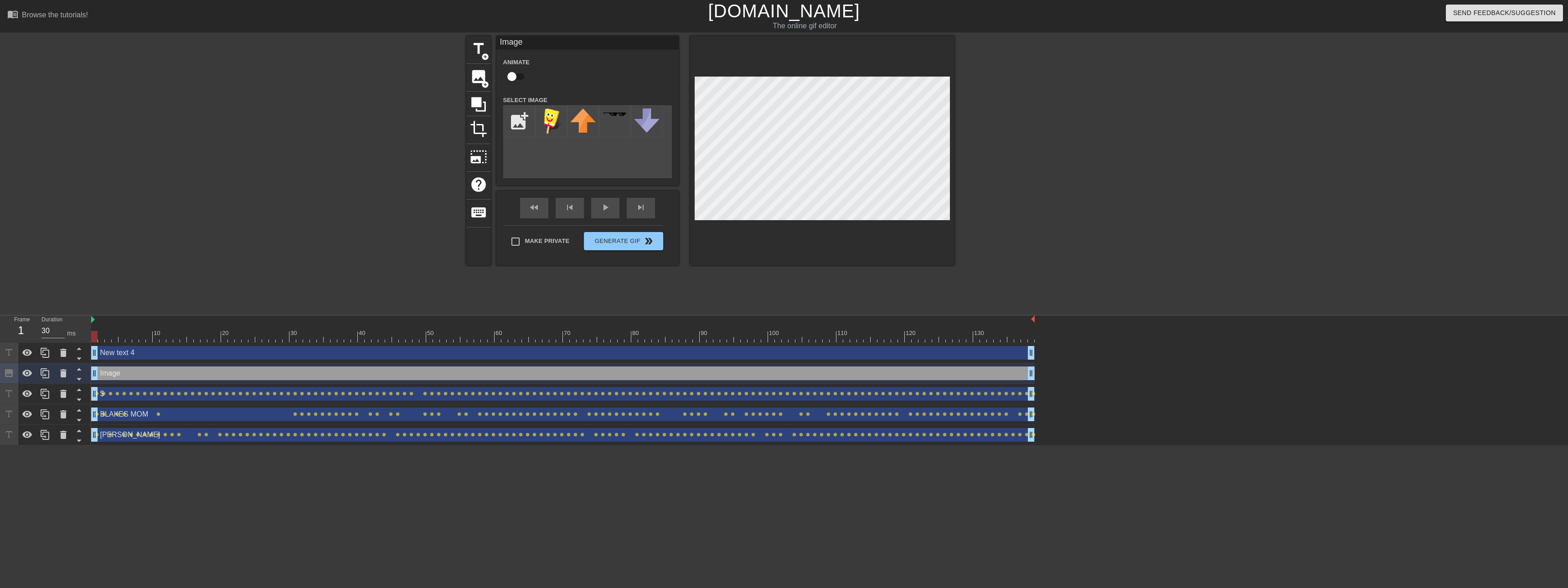
click at [152, 369] on div "Image drag_handle drag_handle" at bounding box center [563, 373] width 943 height 13
click at [156, 358] on div "New text 4 drag_handle drag_handle" at bounding box center [563, 352] width 943 height 13
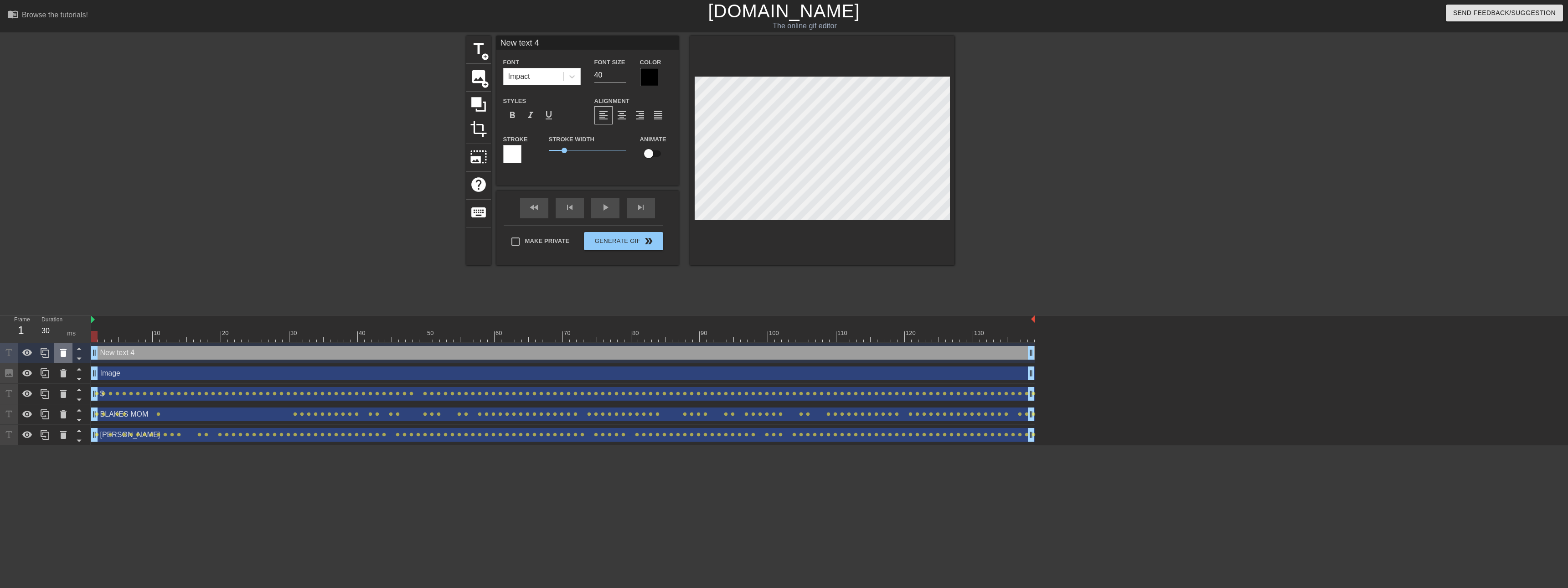
click at [64, 355] on icon at bounding box center [63, 352] width 6 height 8
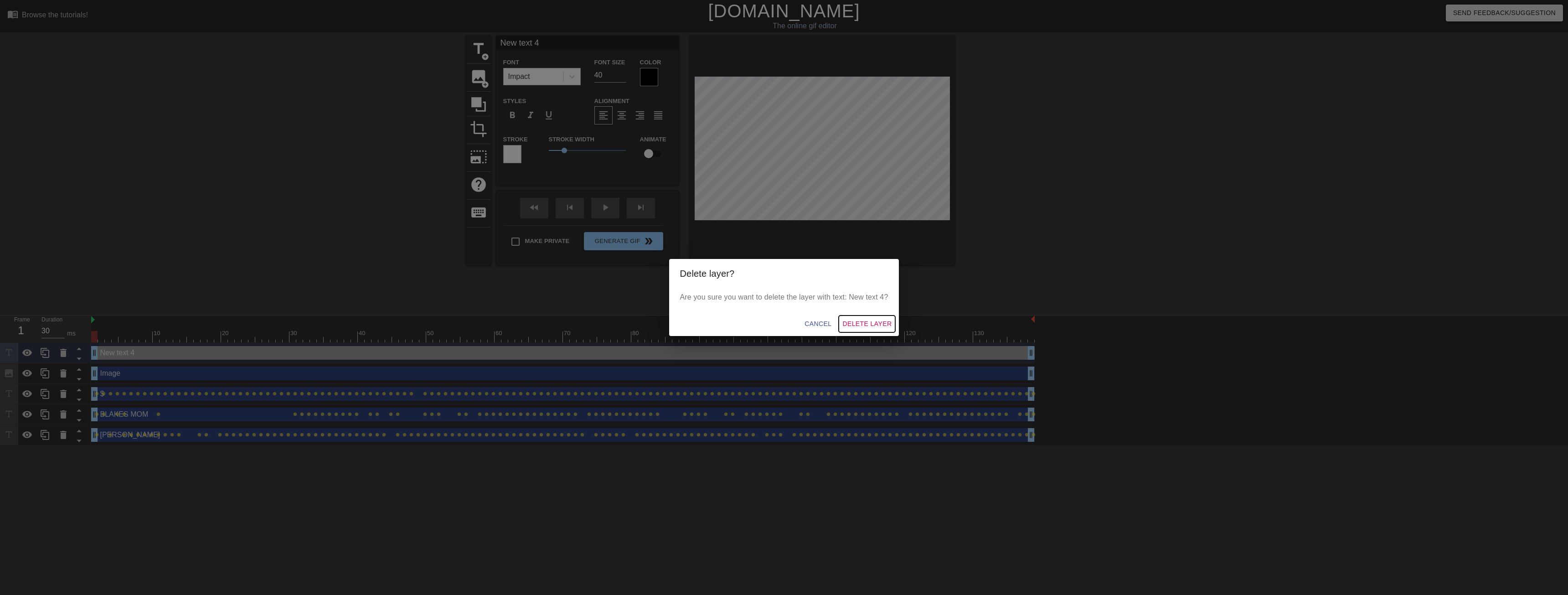
click at [693, 322] on span "Delete Layer" at bounding box center [867, 324] width 49 height 12
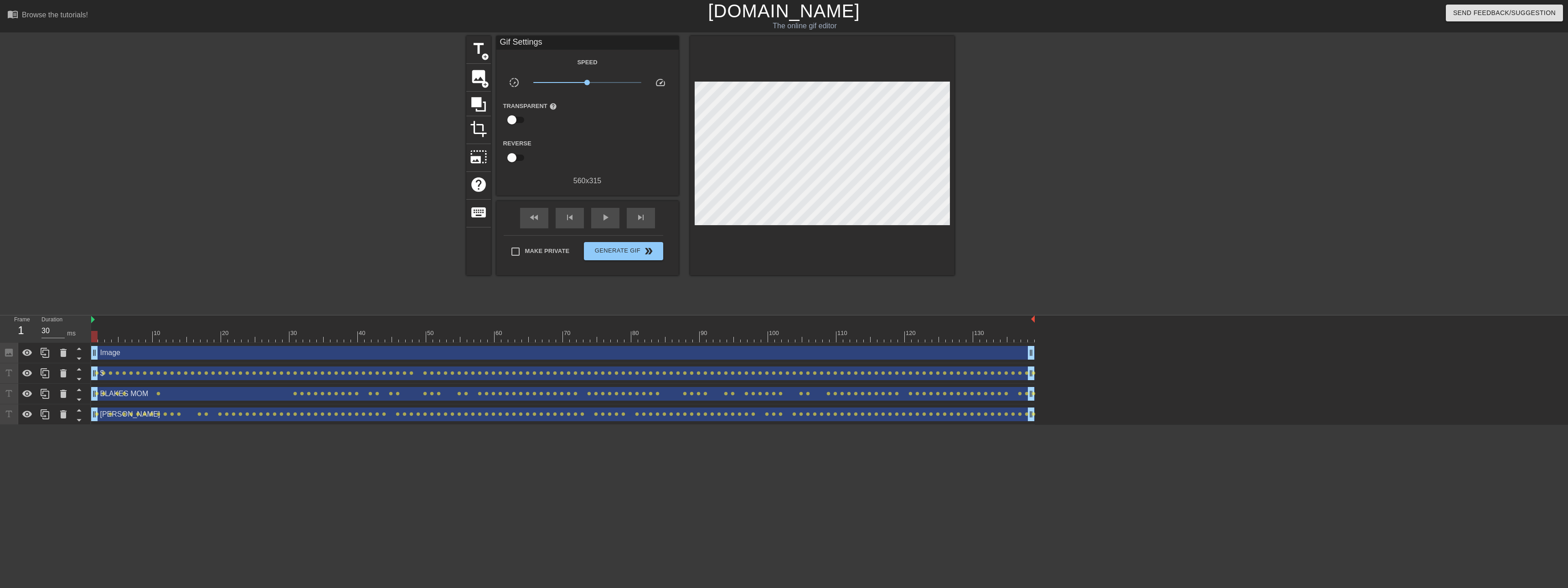
click at [141, 353] on div "Image drag_handle drag_handle" at bounding box center [563, 352] width 943 height 13
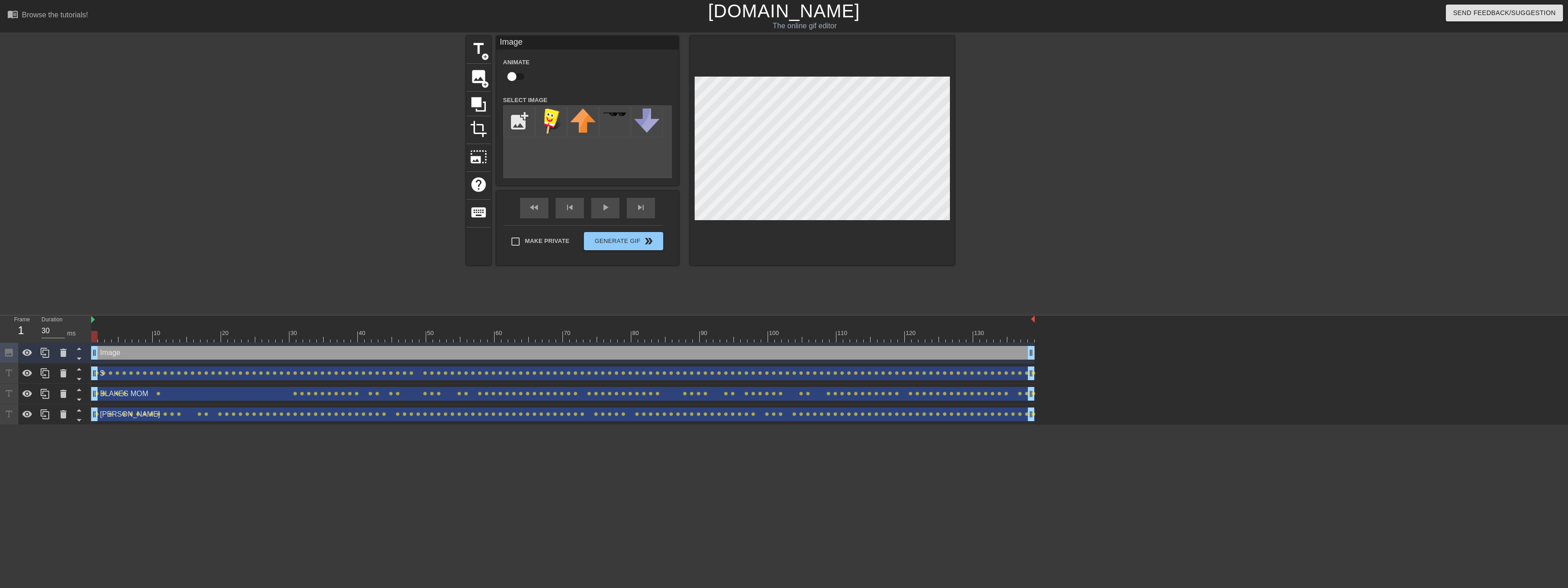
click at [517, 80] on input "checkbox" at bounding box center [511, 77] width 52 height 17
checkbox input "true"
click at [608, 207] on div "play_arrow" at bounding box center [605, 208] width 28 height 21
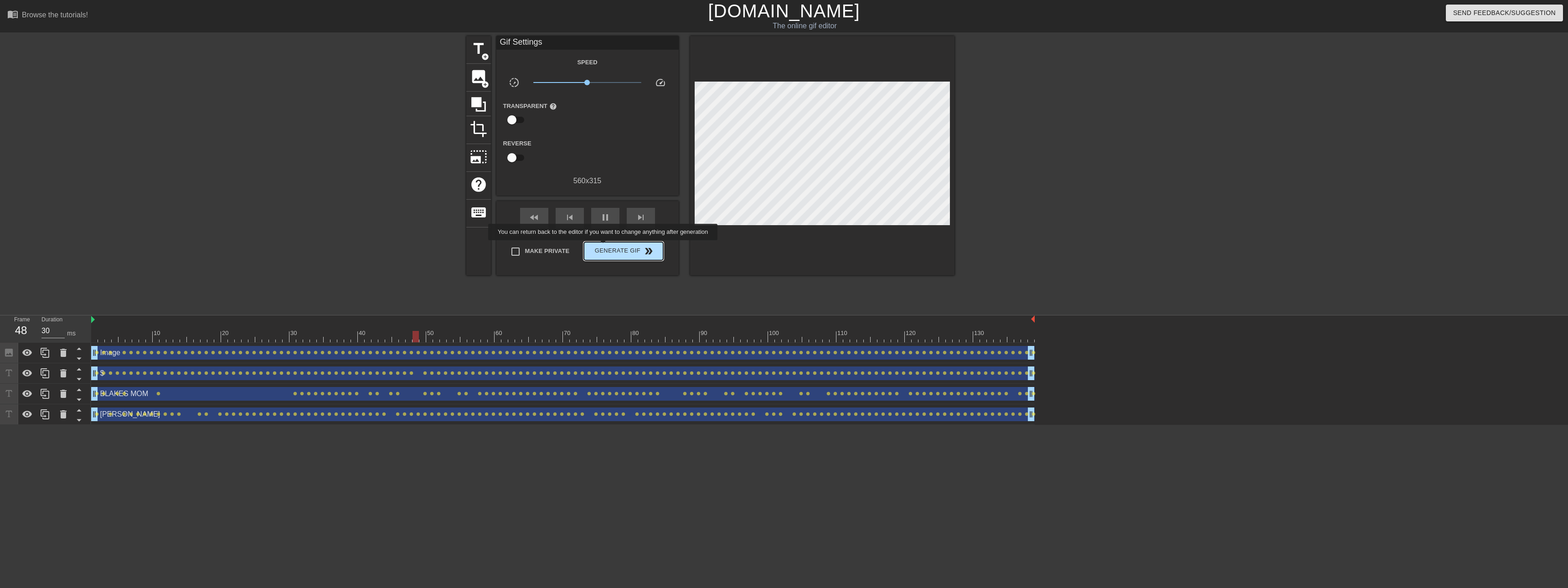
click at [605, 248] on span "Generate Gif double_arrow" at bounding box center [623, 251] width 72 height 11
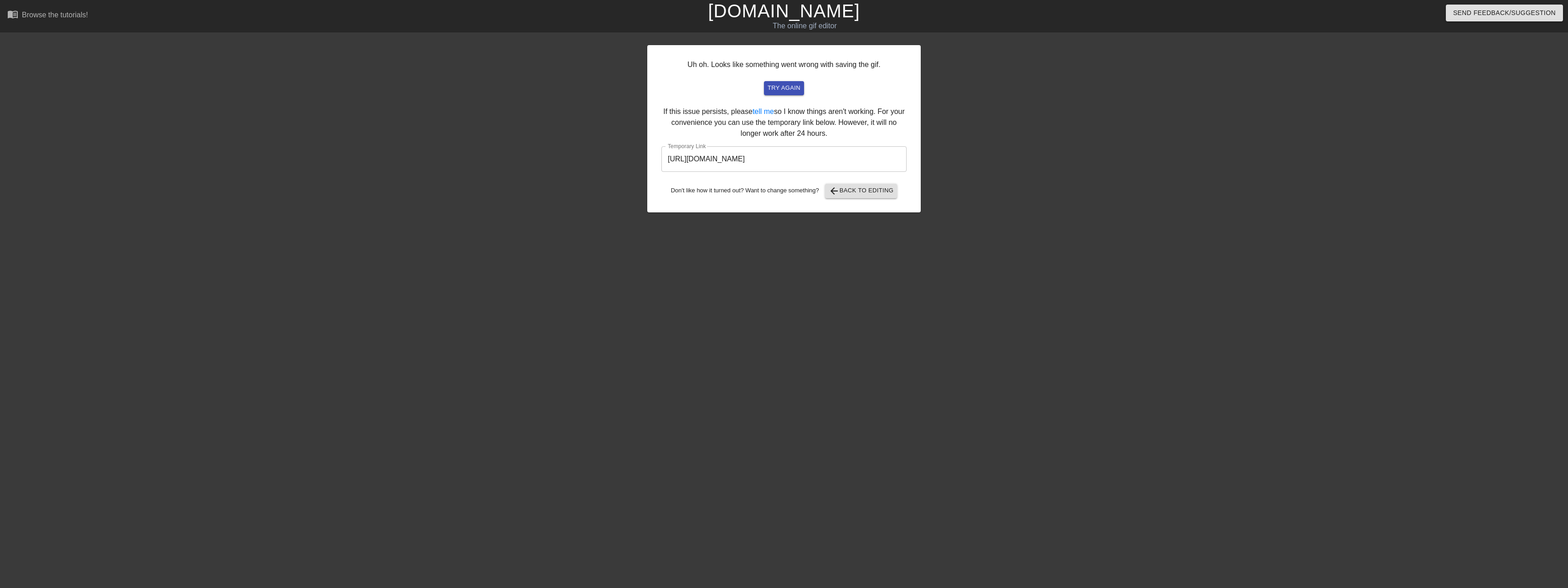
click at [693, 153] on input "[URL][DOMAIN_NAME]" at bounding box center [784, 159] width 245 height 26
click at [693, 152] on input "[URL][DOMAIN_NAME]" at bounding box center [784, 159] width 245 height 26
click at [693, 152] on input "[URL][DOMAIN_NAME]" at bounding box center [784, 159] width 245 height 26
click at [693, 150] on input "[URL][DOMAIN_NAME]" at bounding box center [784, 159] width 245 height 26
click at [693, 153] on input "[URL][DOMAIN_NAME]" at bounding box center [784, 159] width 245 height 26
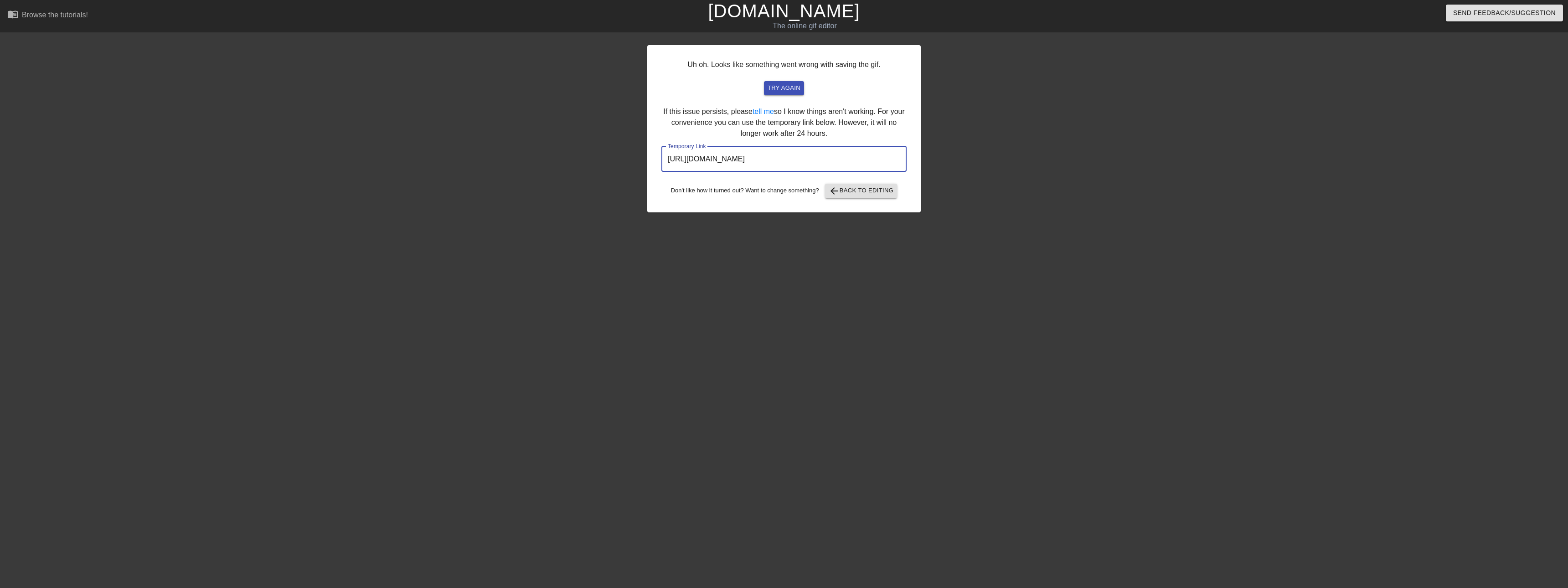
click at [693, 153] on input "[URL][DOMAIN_NAME]" at bounding box center [784, 159] width 245 height 26
